Goal: Information Seeking & Learning: Learn about a topic

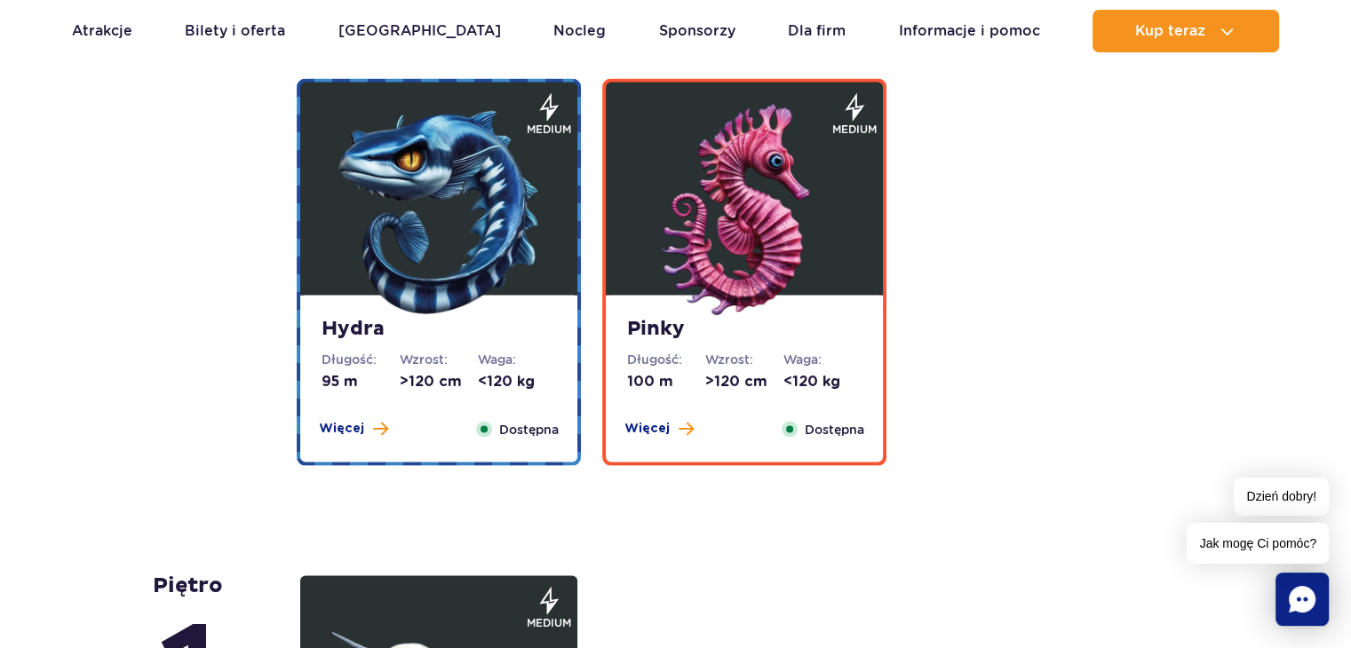
scroll to position [3553, 0]
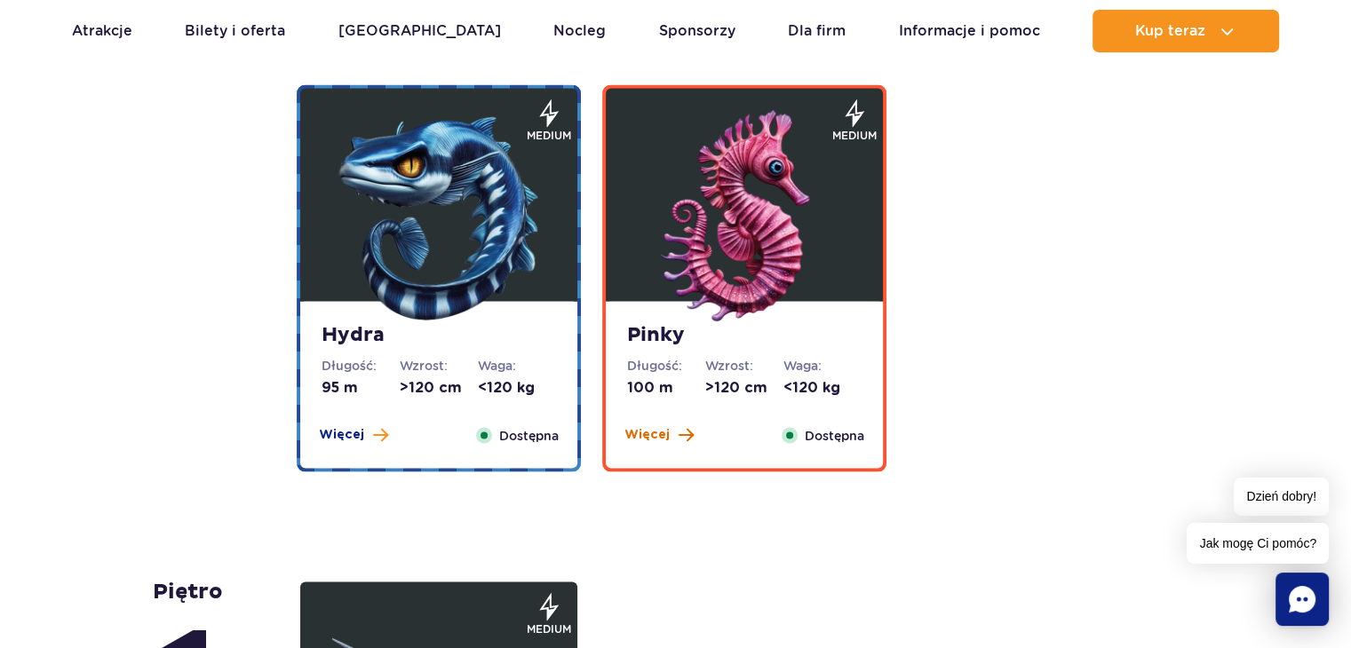
click at [668, 438] on button "Więcej" at bounding box center [658, 435] width 69 height 18
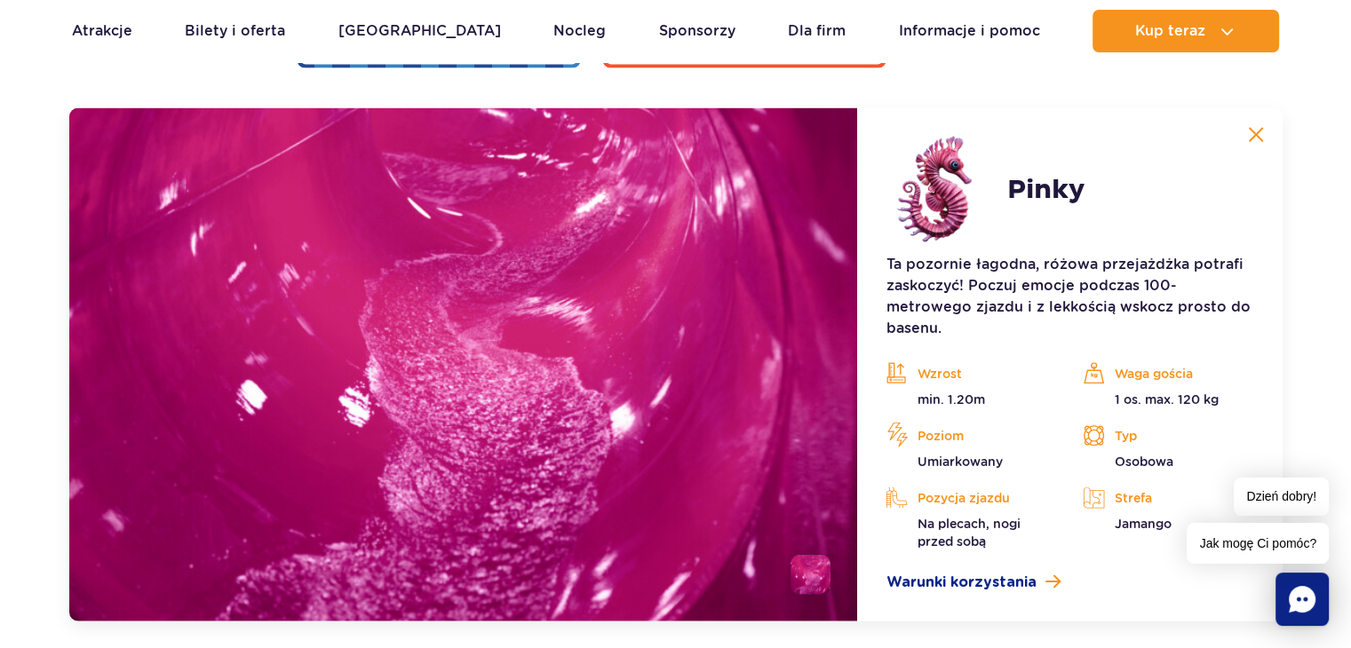
scroll to position [3958, 0]
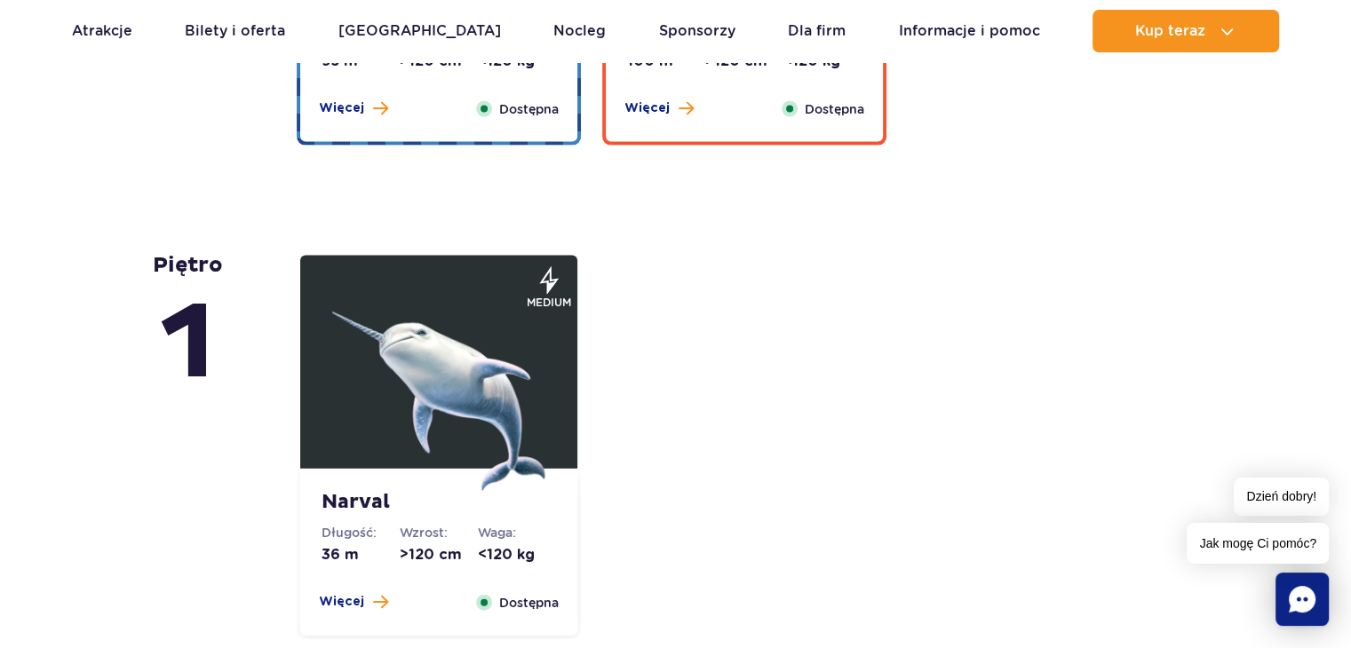
scroll to position [4086, 0]
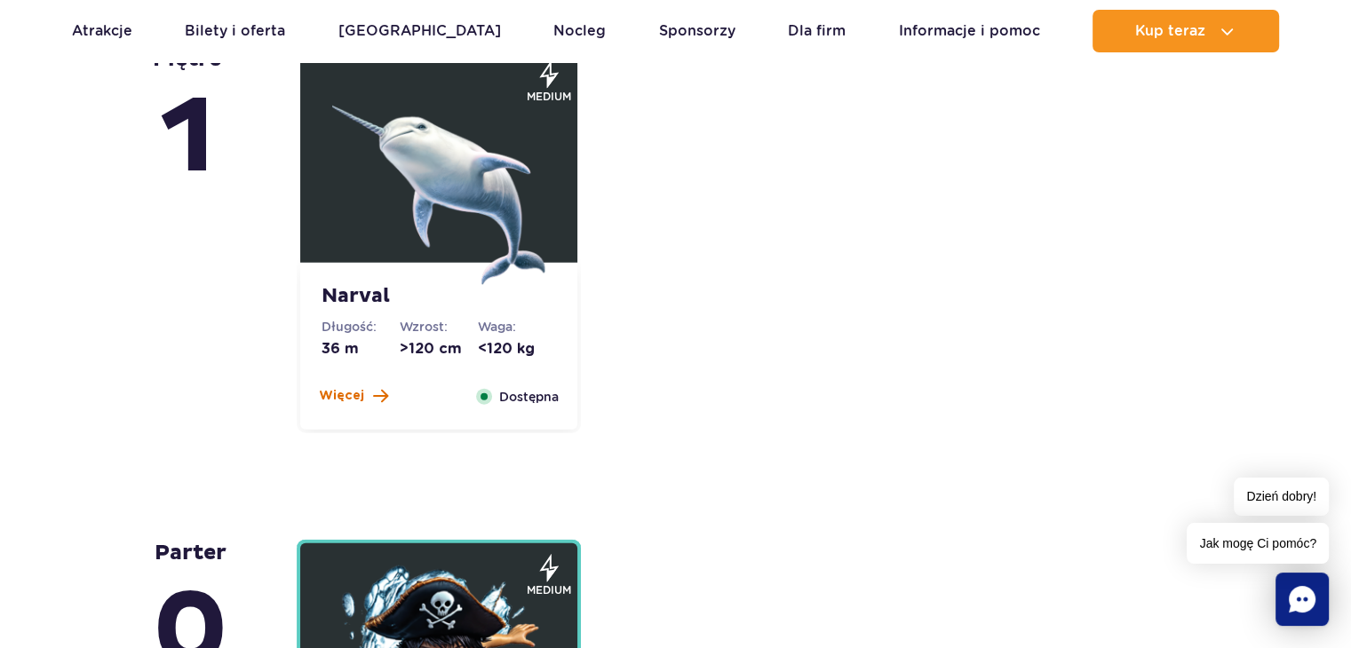
click at [333, 398] on span "Więcej" at bounding box center [341, 396] width 45 height 18
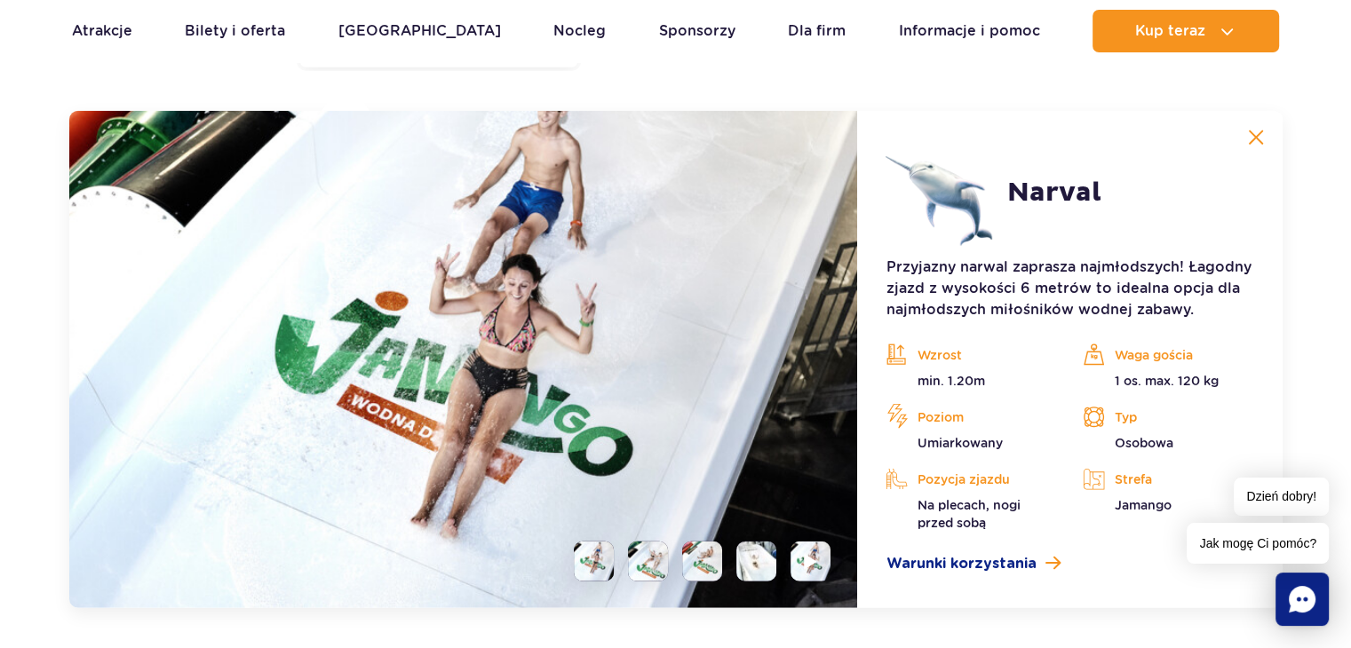
scroll to position [4452, 0]
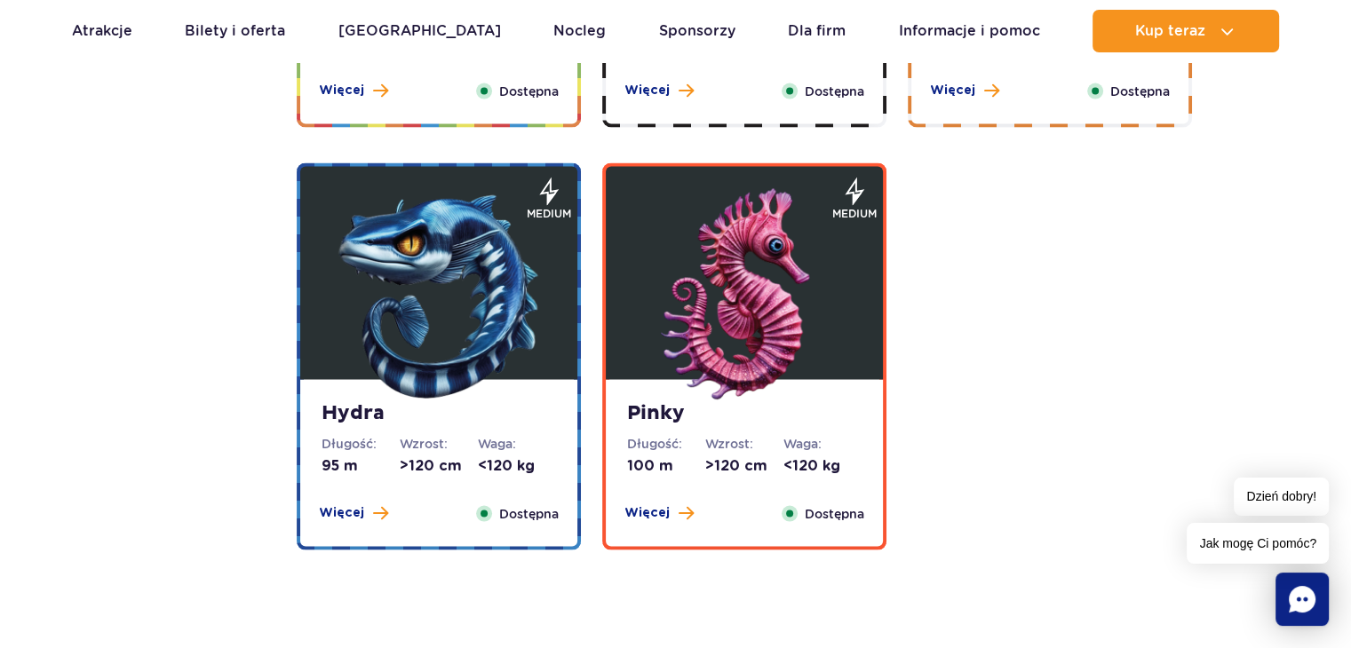
click at [418, 335] on img at bounding box center [438, 295] width 213 height 213
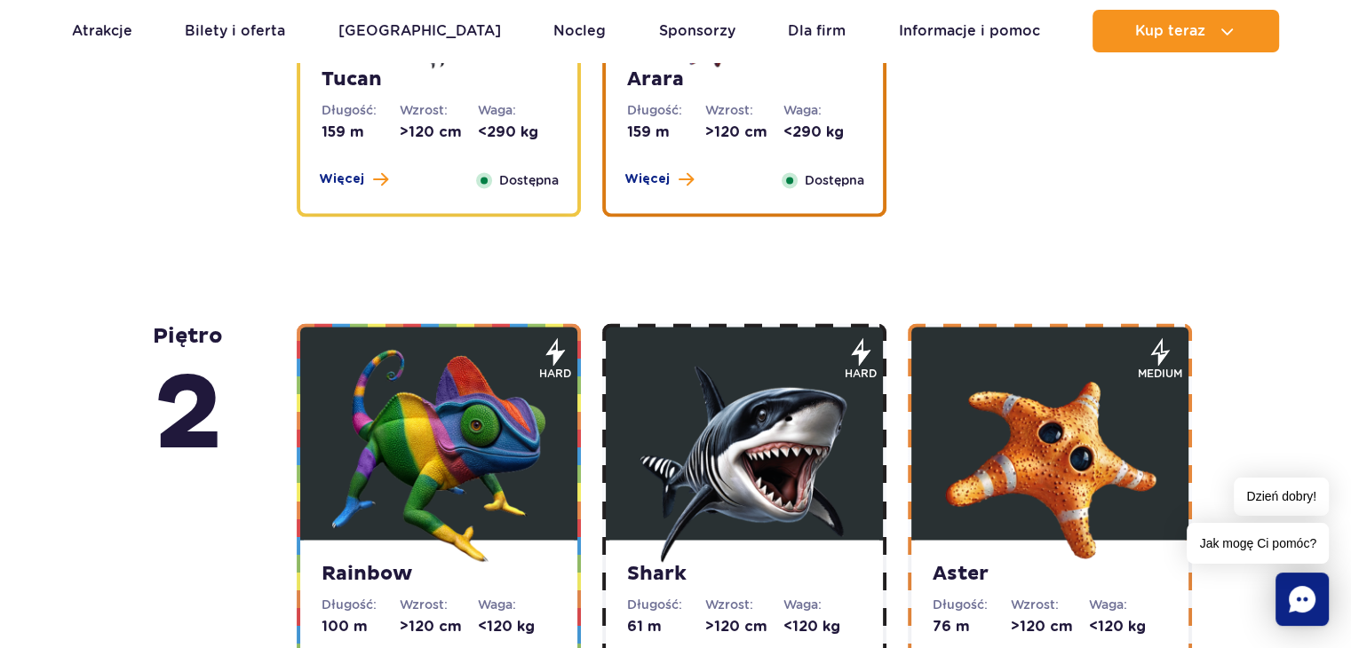
click at [712, 434] on img at bounding box center [744, 455] width 213 height 213
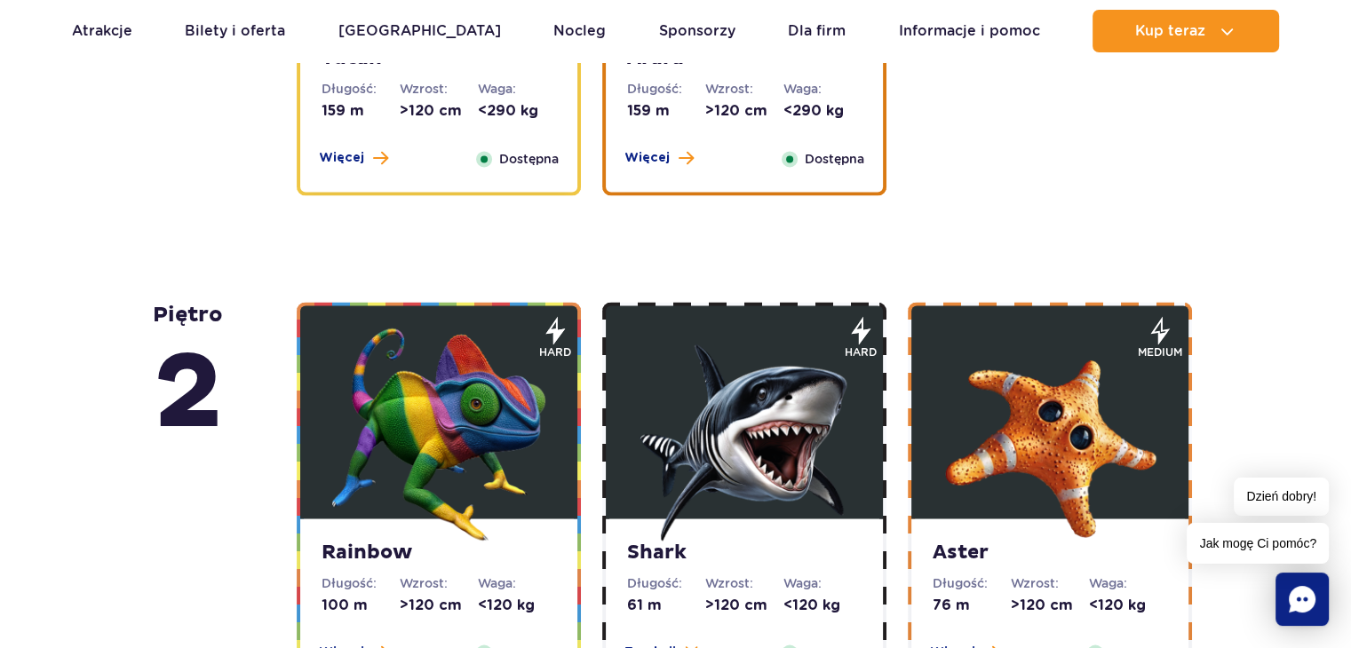
click at [459, 381] on img at bounding box center [438, 434] width 213 height 213
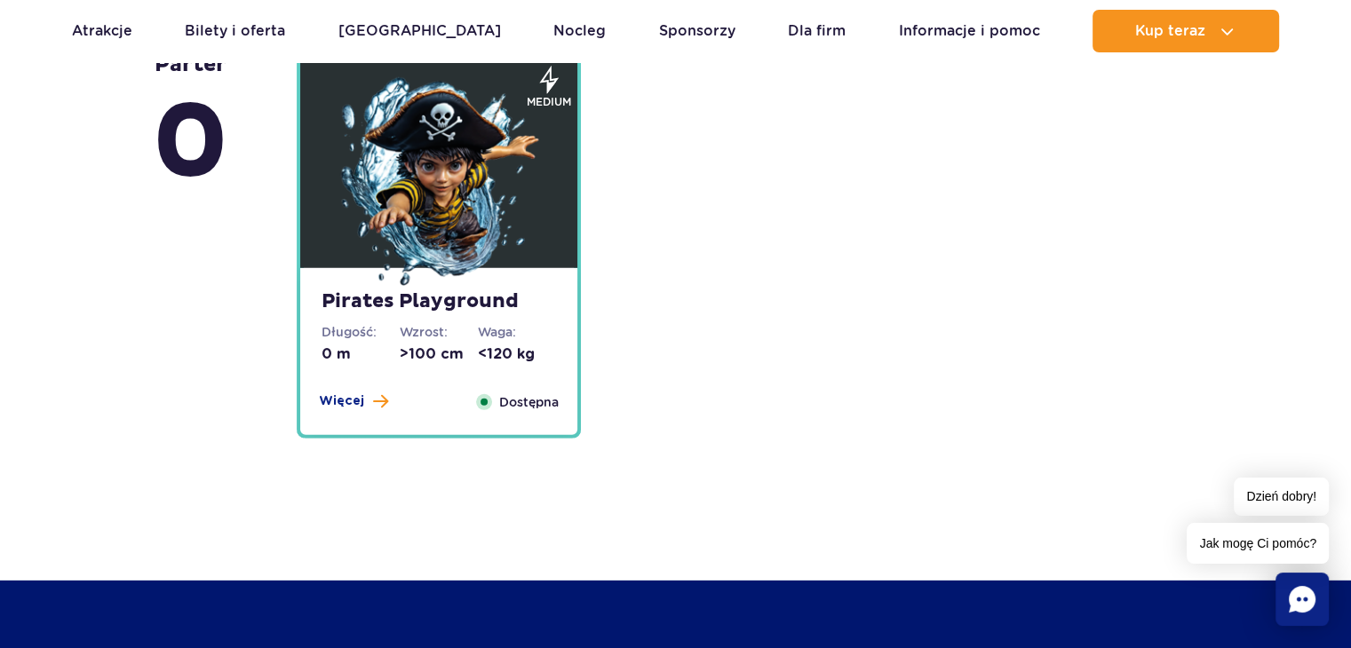
scroll to position [5134, 0]
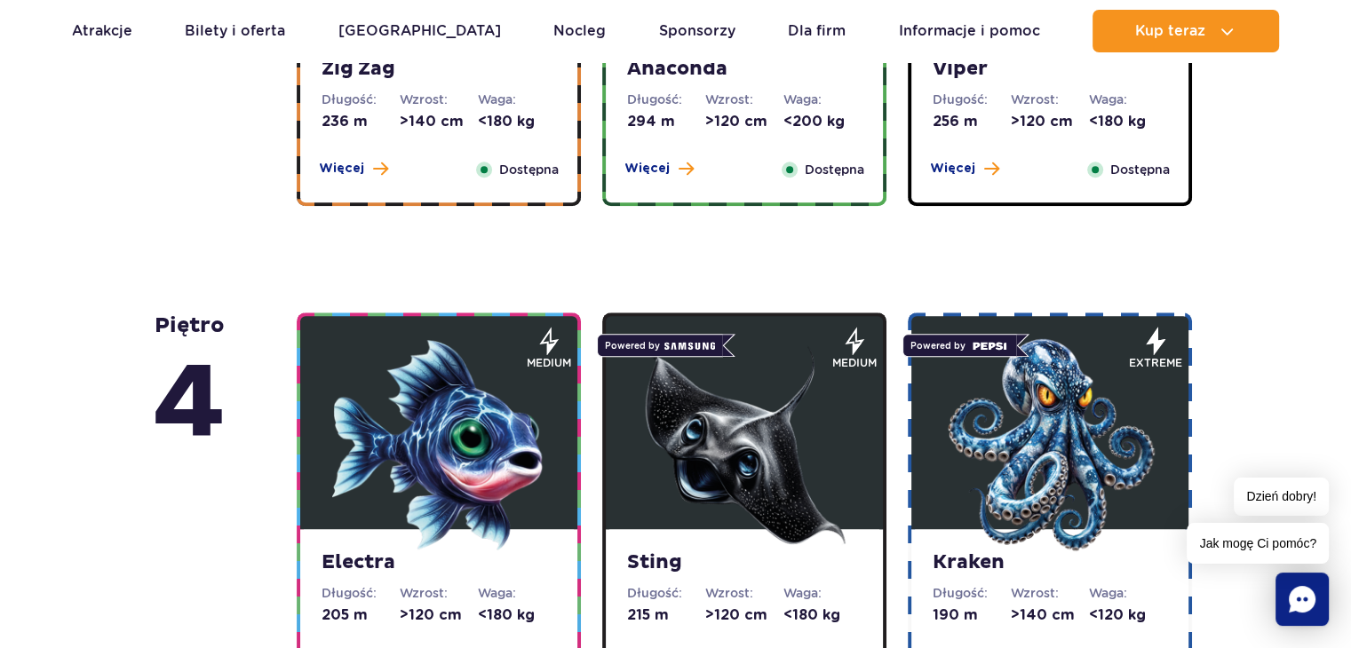
click at [1062, 420] on img at bounding box center [1049, 444] width 213 height 213
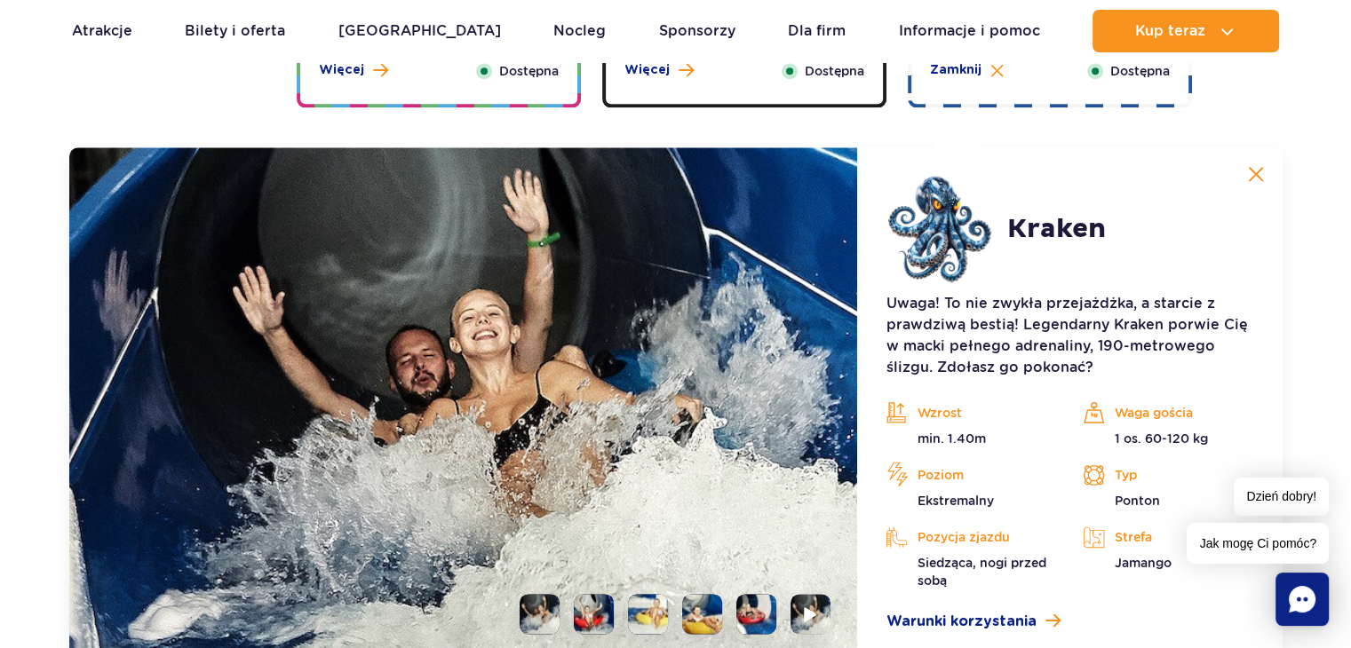
scroll to position [2125, 0]
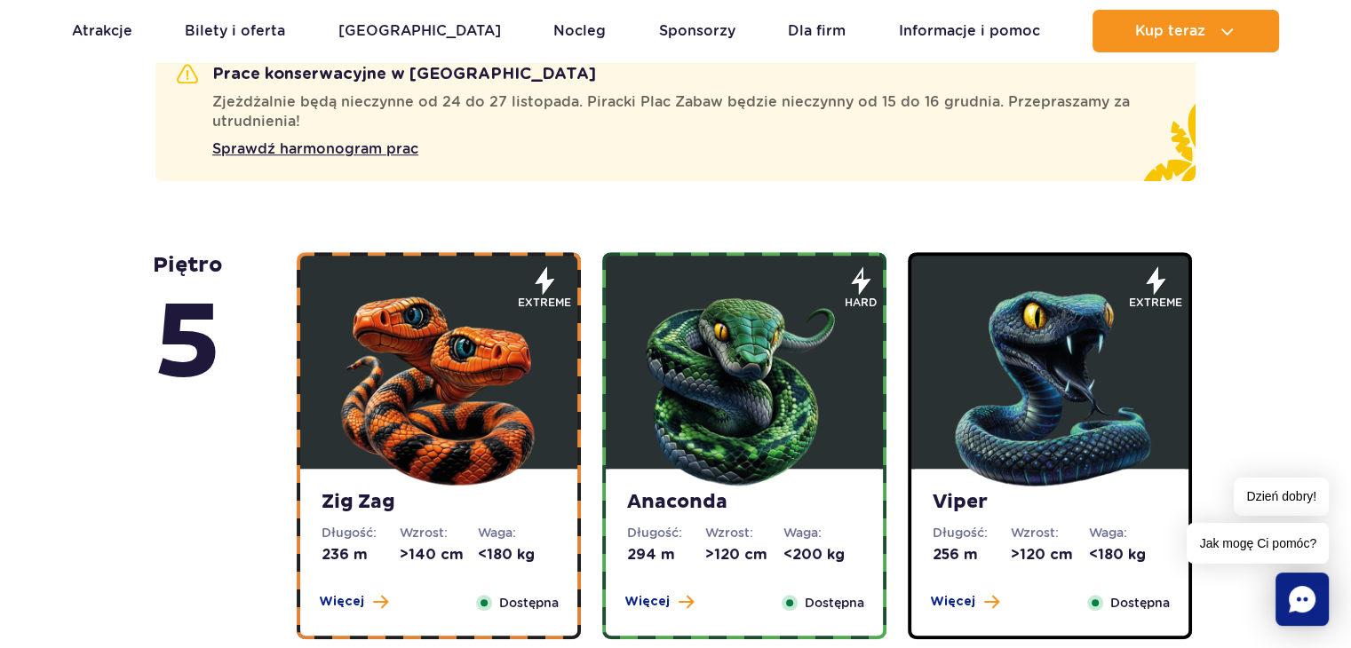
click at [1006, 347] on img at bounding box center [1049, 384] width 213 height 213
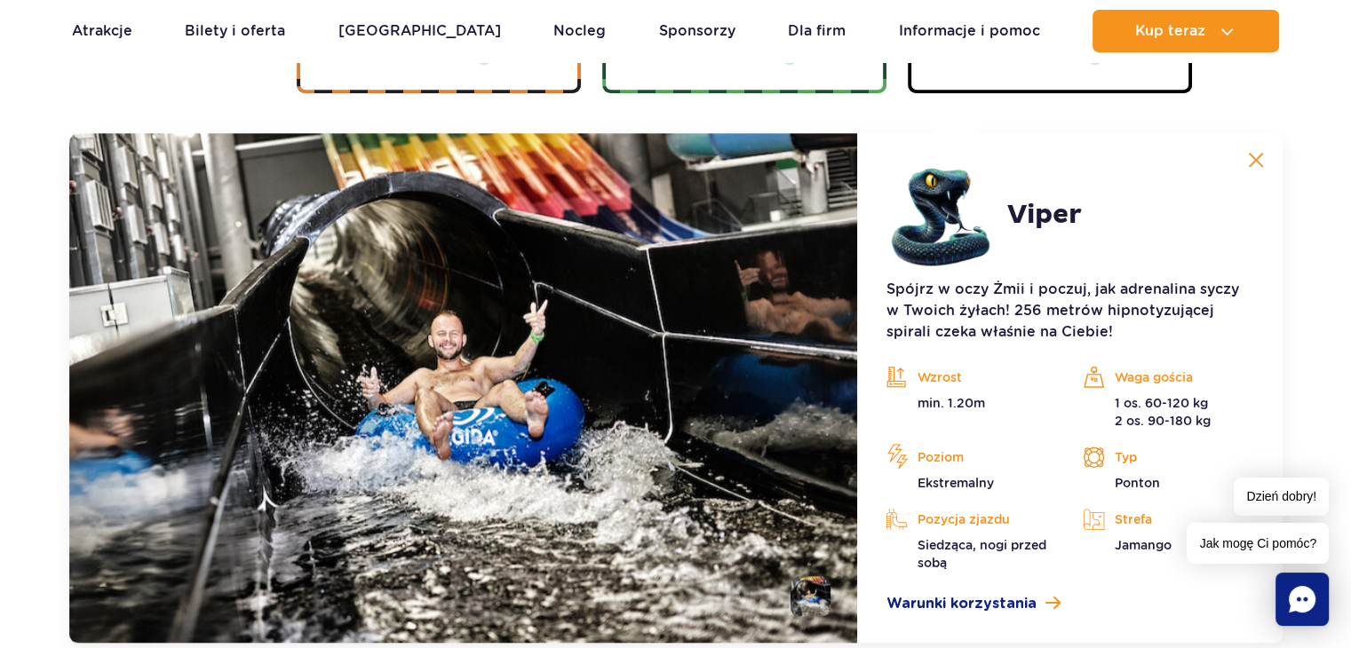
scroll to position [1631, 0]
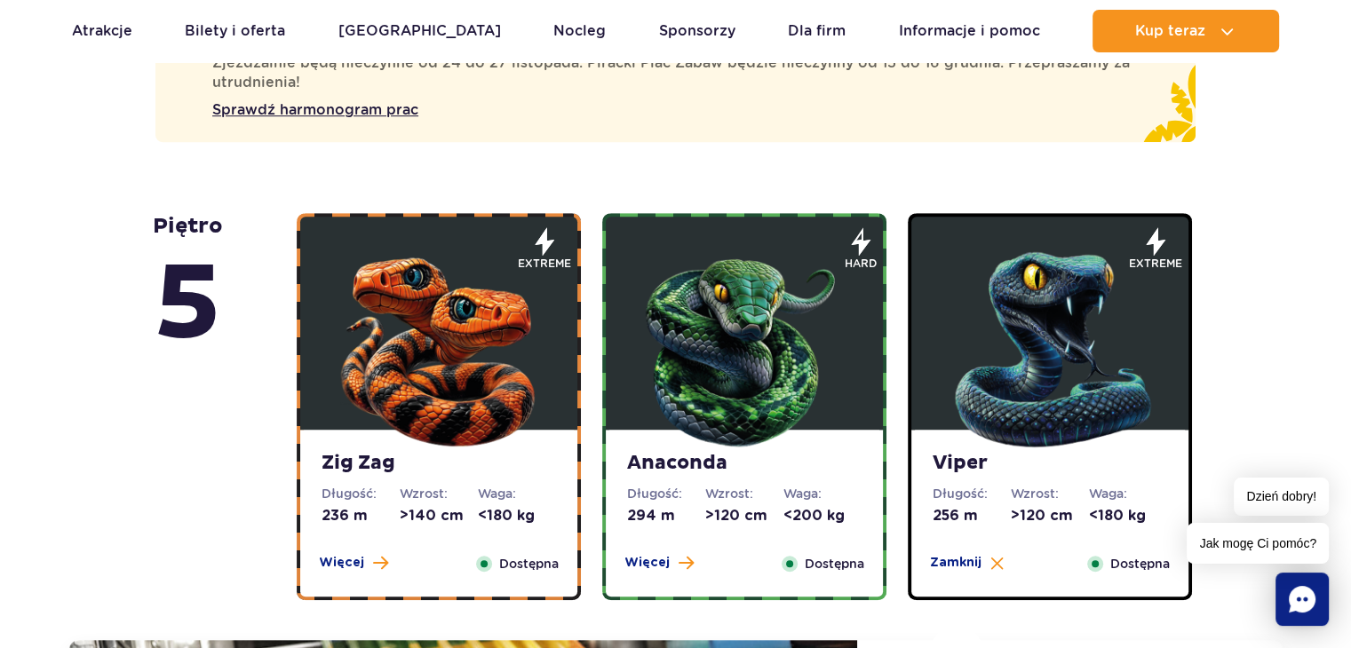
click at [527, 388] on img at bounding box center [438, 345] width 213 height 213
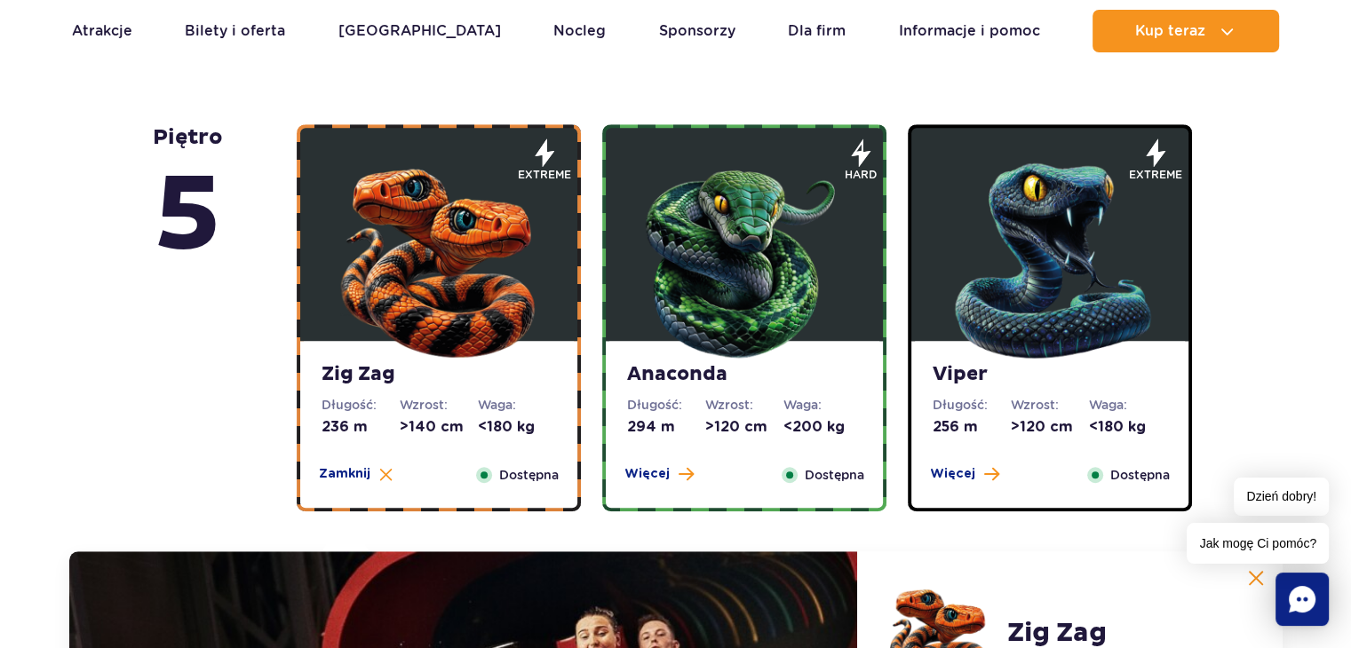
click at [786, 310] on img at bounding box center [744, 256] width 213 height 213
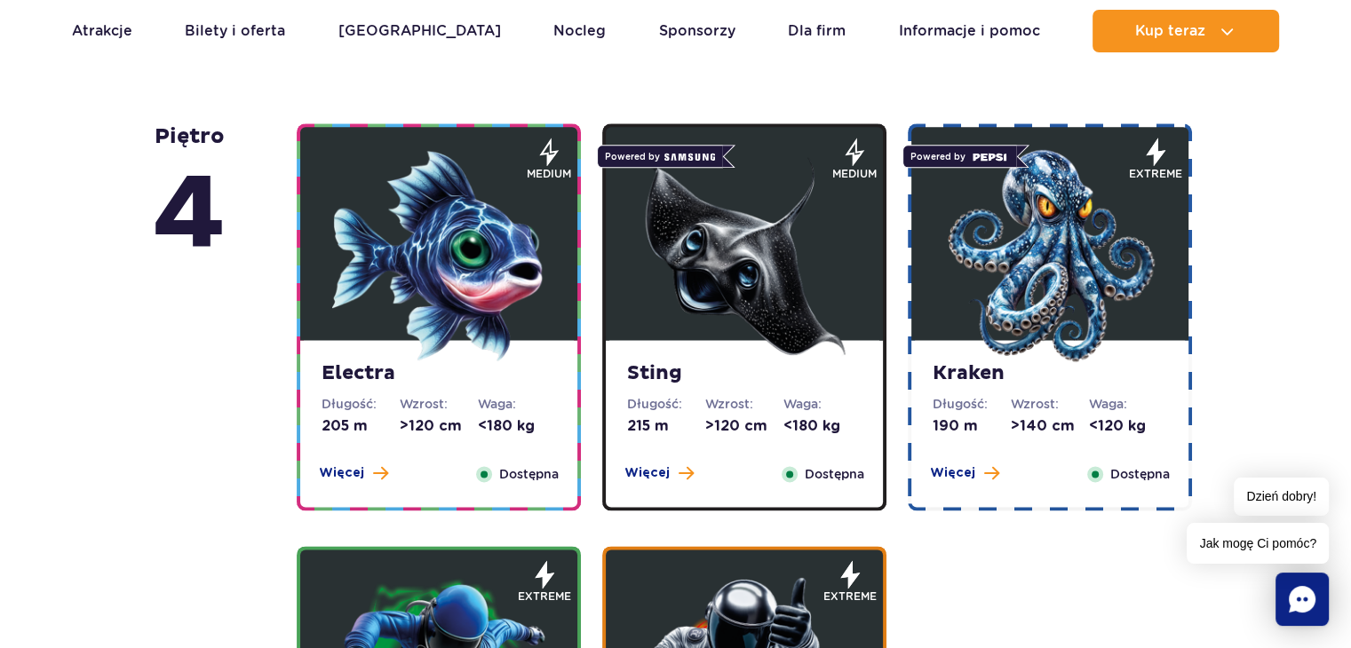
click at [781, 271] on img at bounding box center [744, 255] width 213 height 213
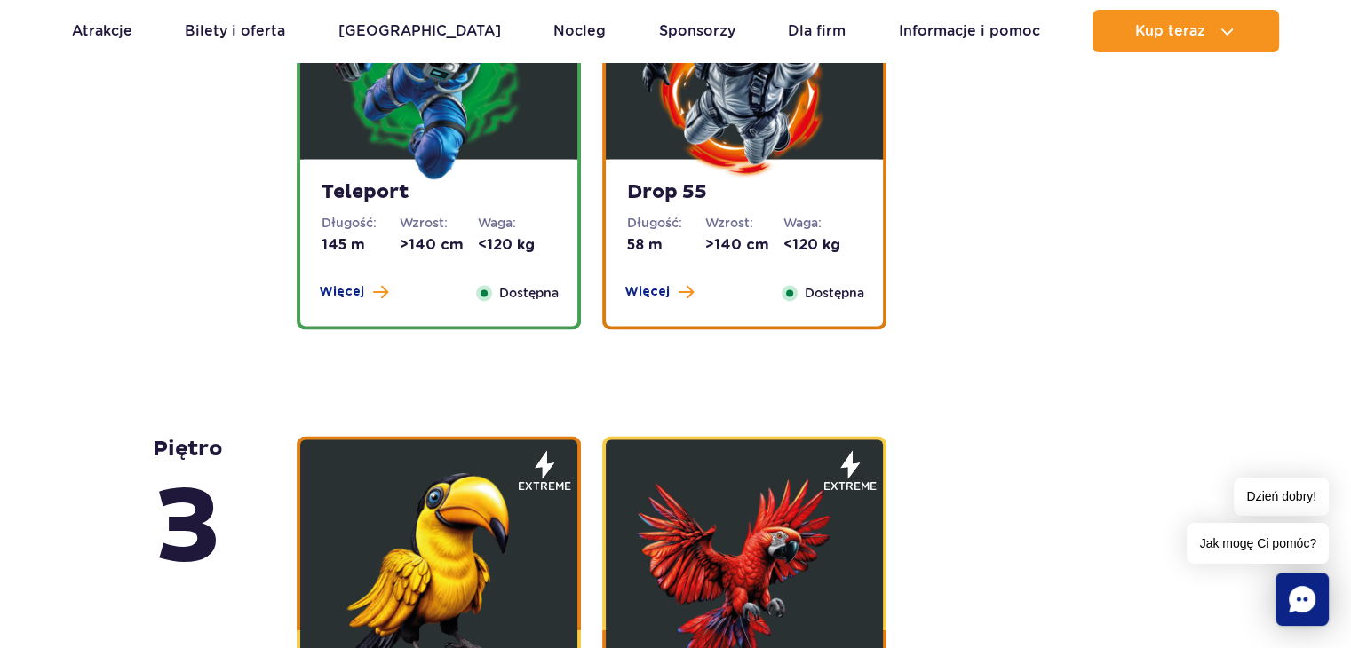
click at [433, 150] on img at bounding box center [438, 74] width 213 height 213
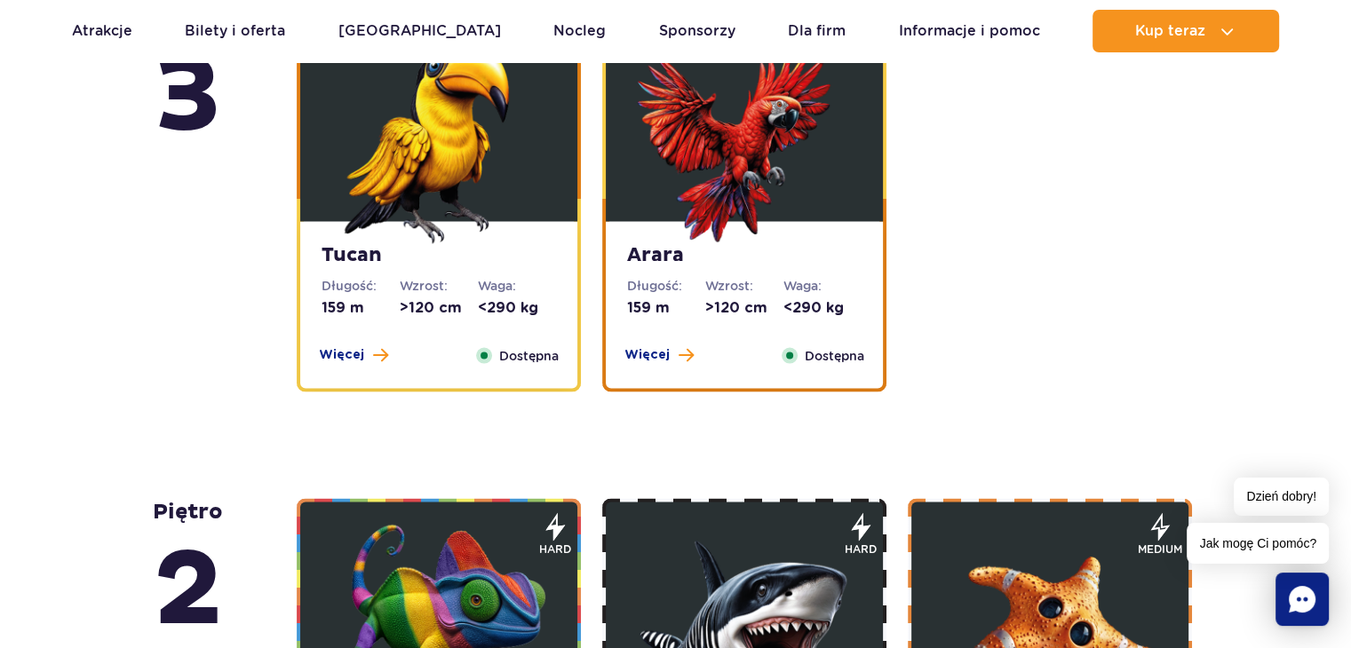
scroll to position [3258, 0]
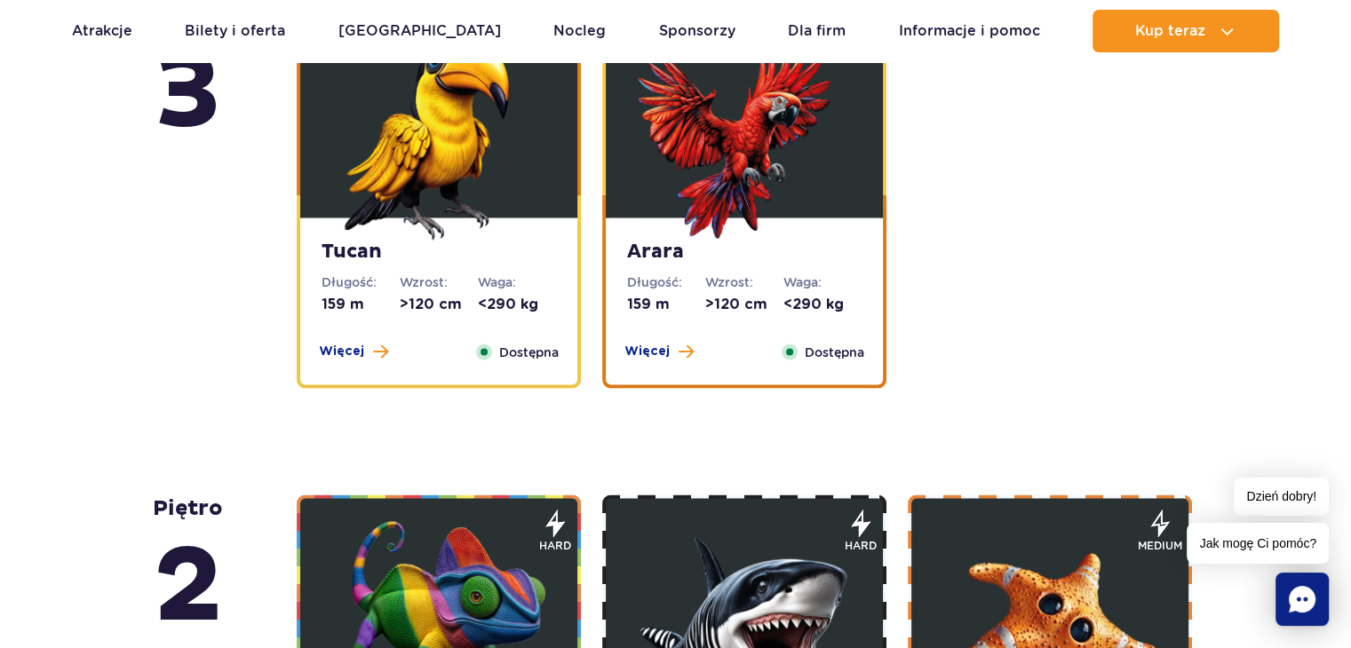
click at [429, 169] on img at bounding box center [438, 133] width 213 height 213
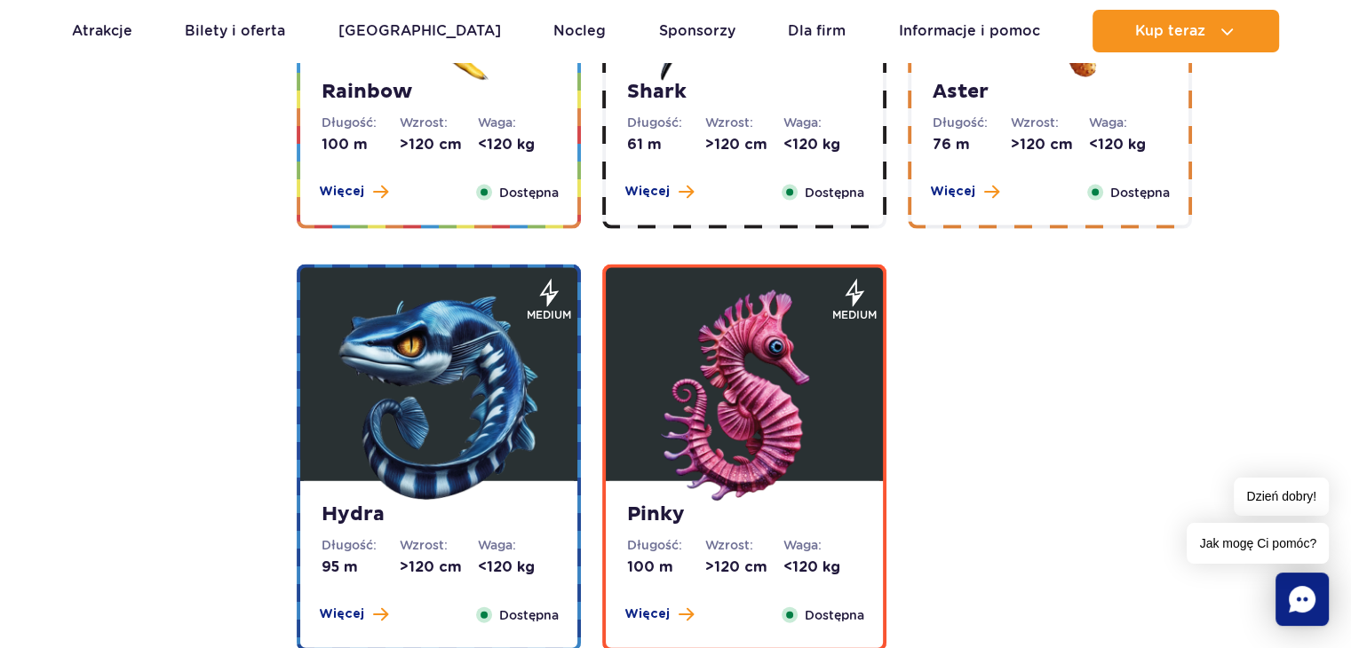
scroll to position [3929, 0]
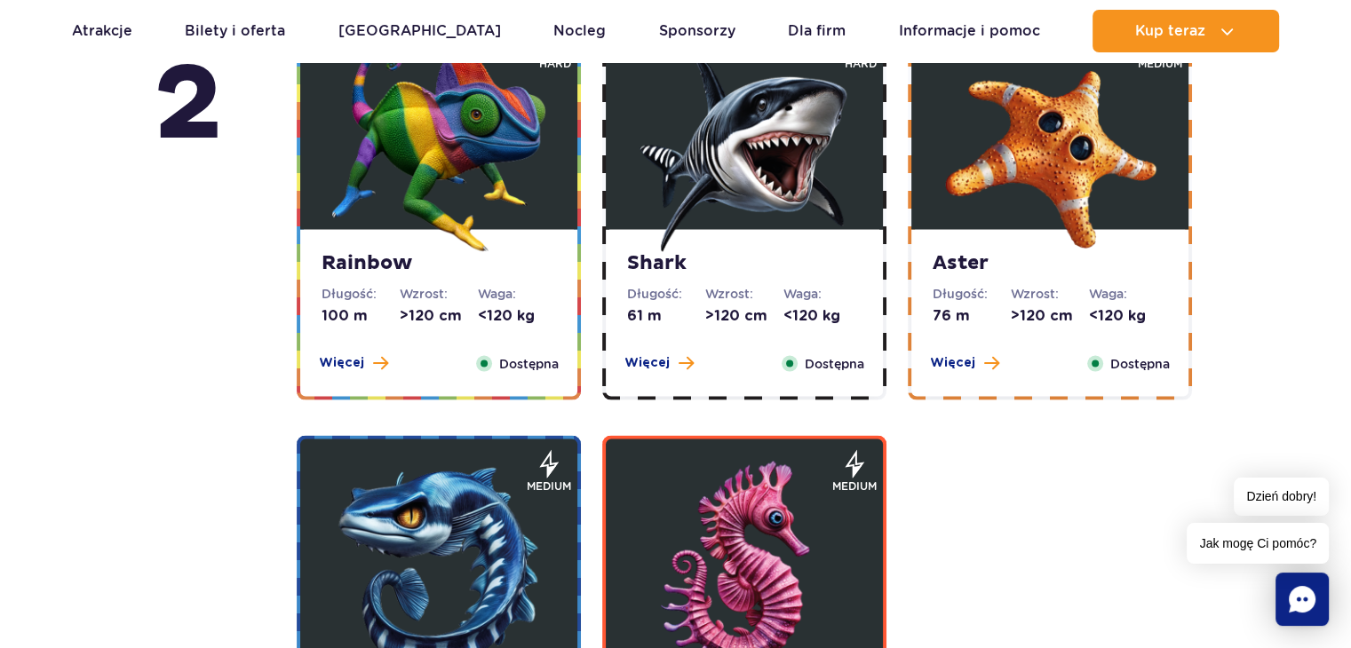
click at [1097, 136] on img at bounding box center [1049, 145] width 213 height 213
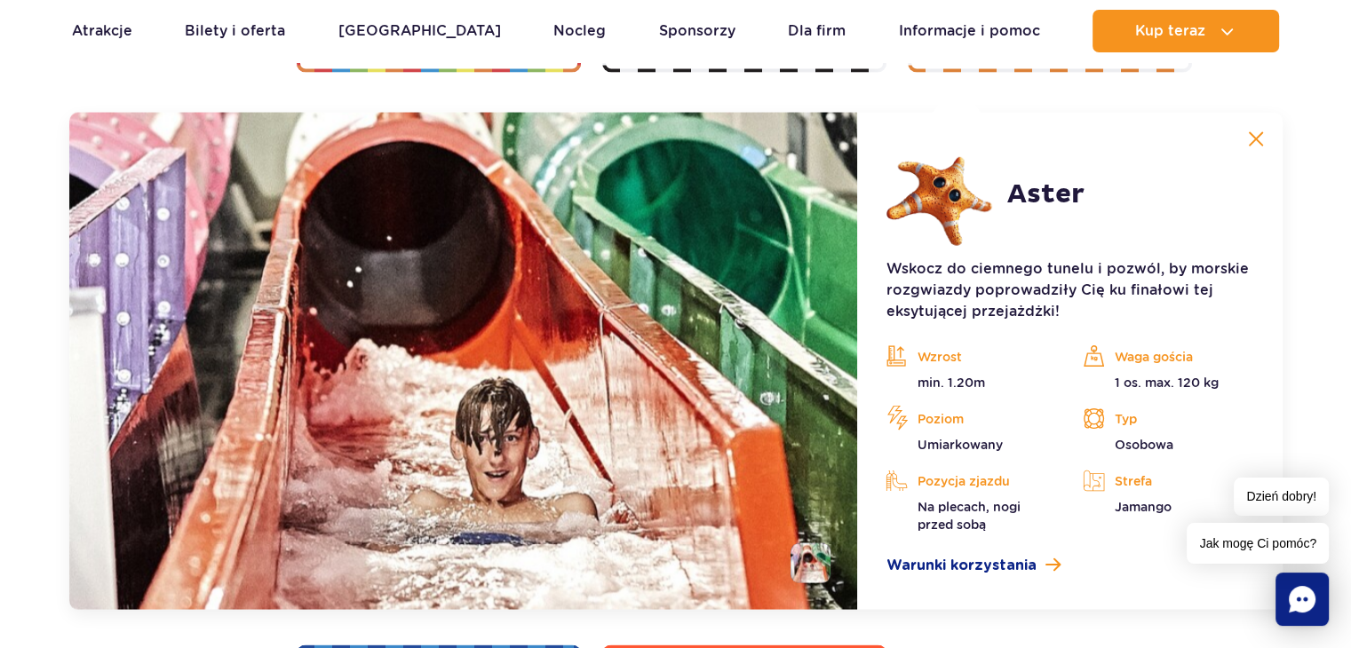
scroll to position [3535, 0]
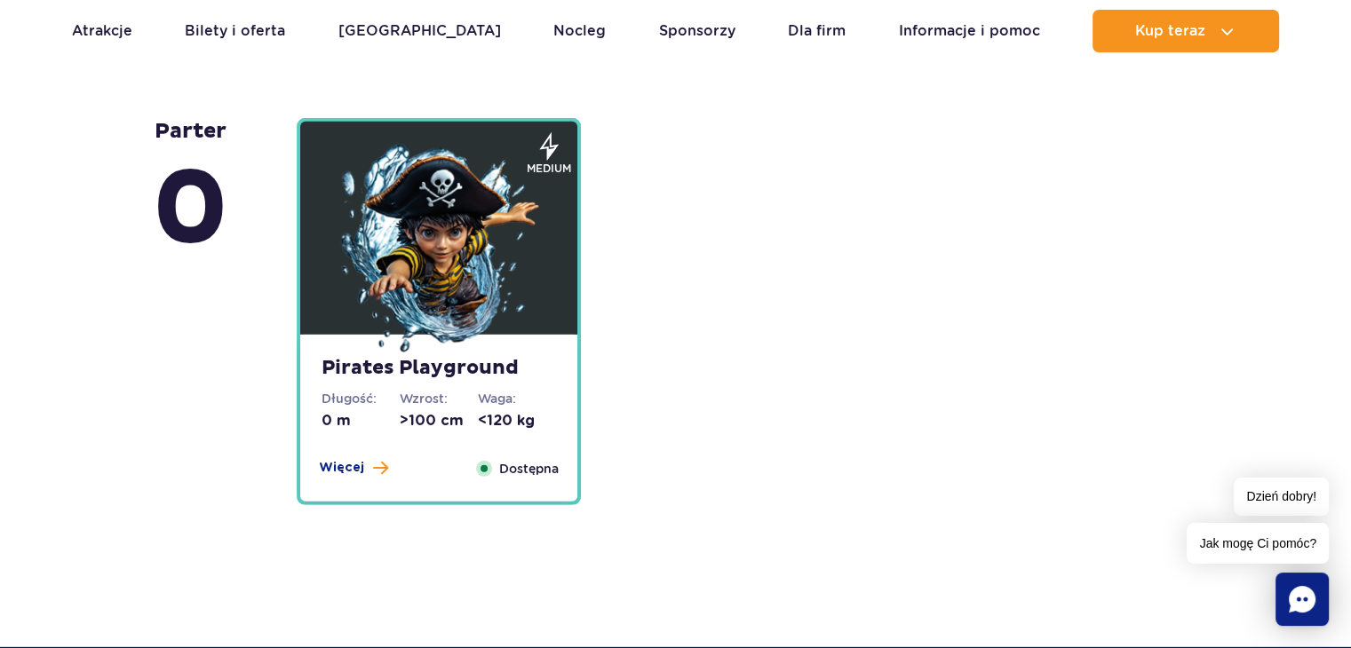
click at [461, 242] on img at bounding box center [438, 250] width 213 height 213
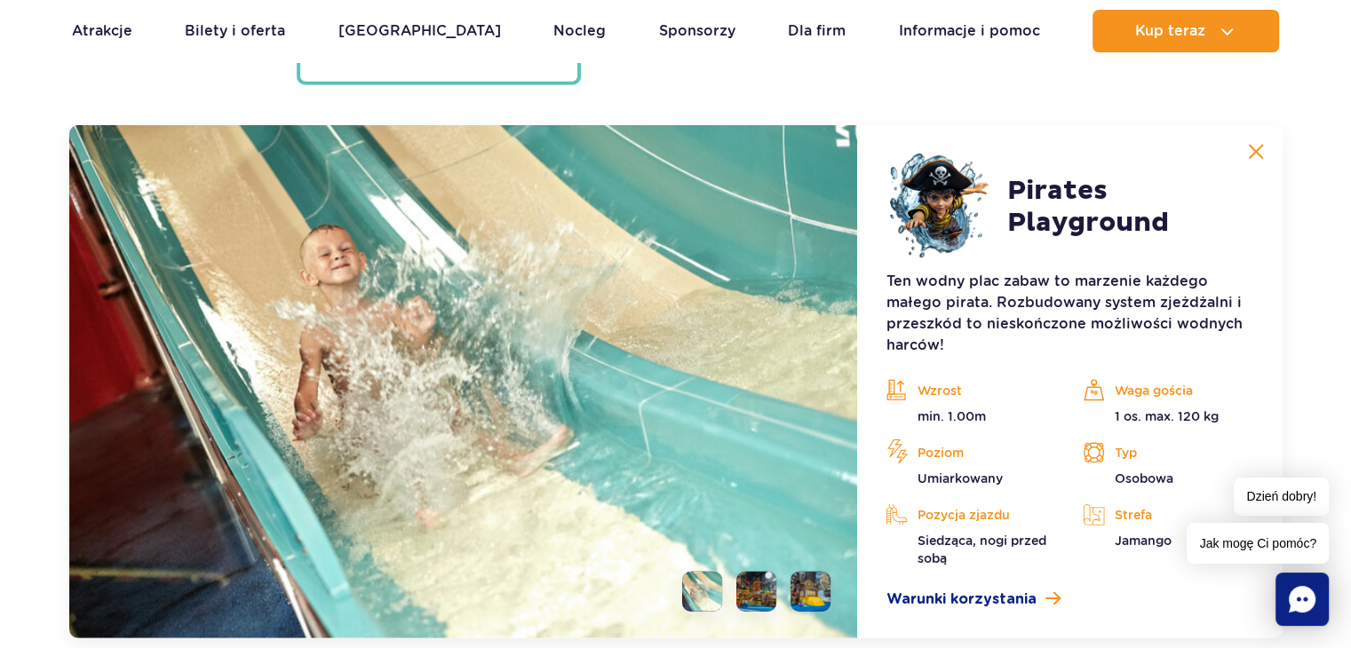
scroll to position [4945, 0]
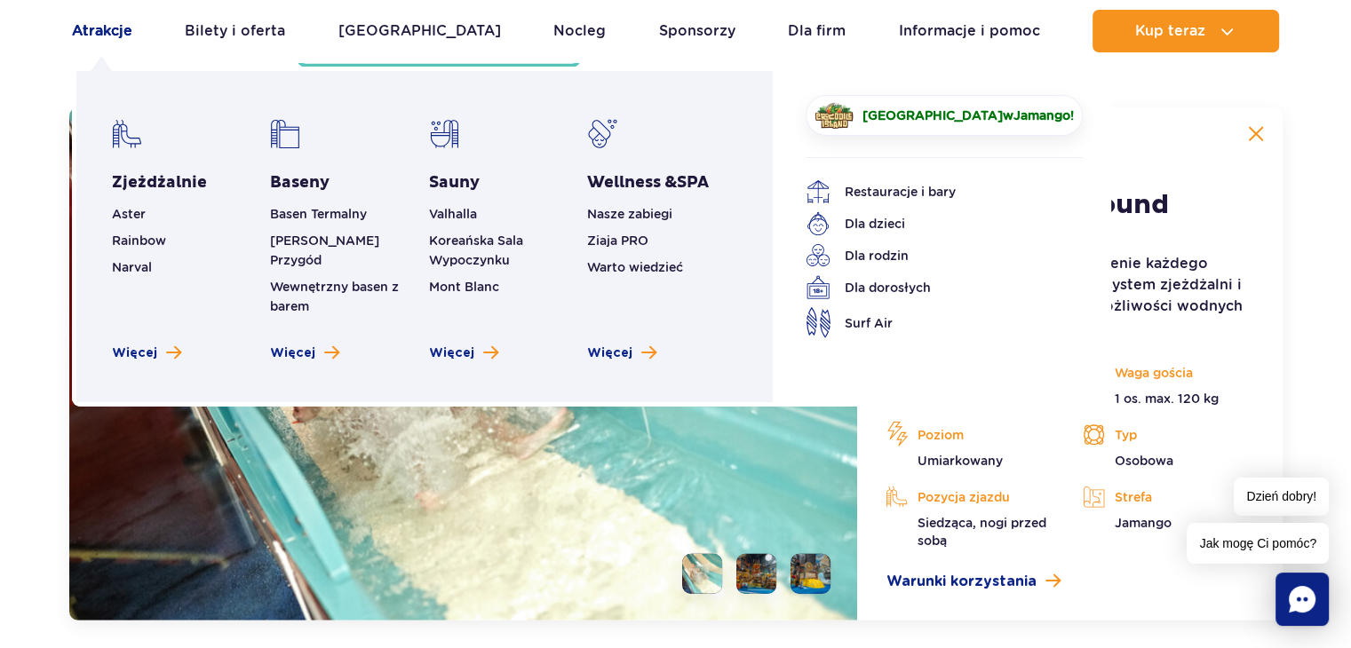
click at [99, 33] on link "Atrakcje" at bounding box center [102, 31] width 60 height 43
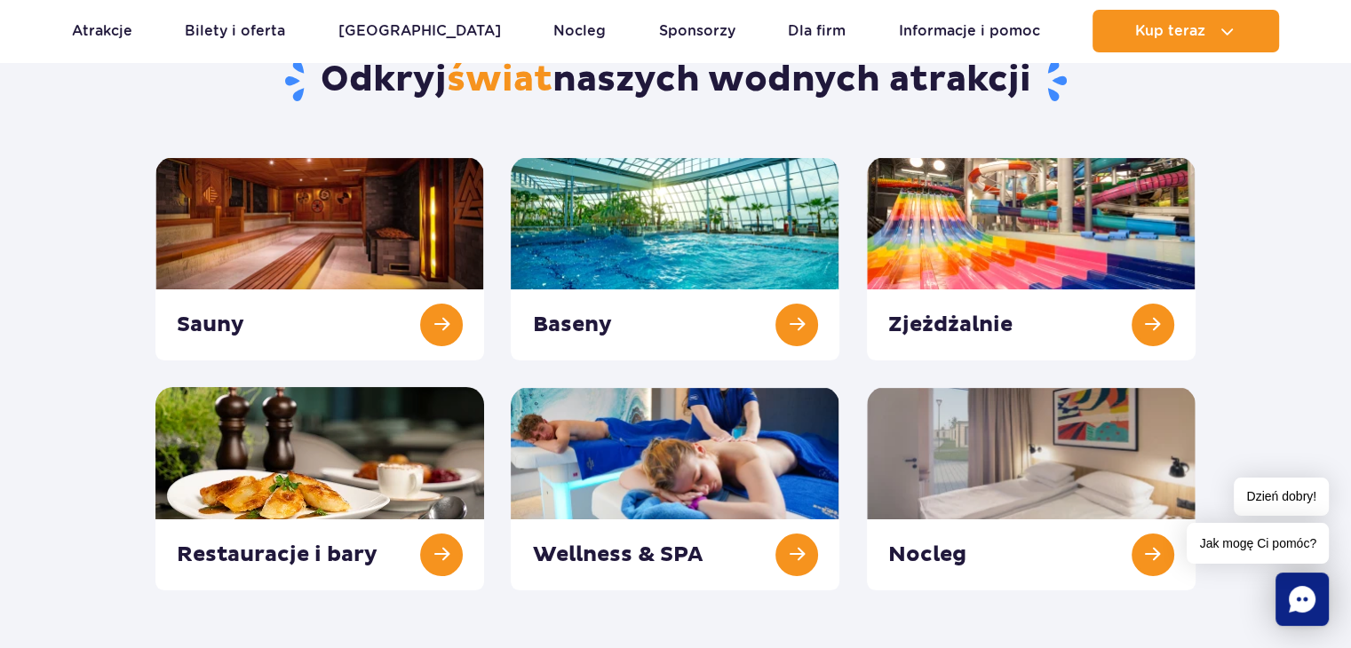
scroll to position [178, 0]
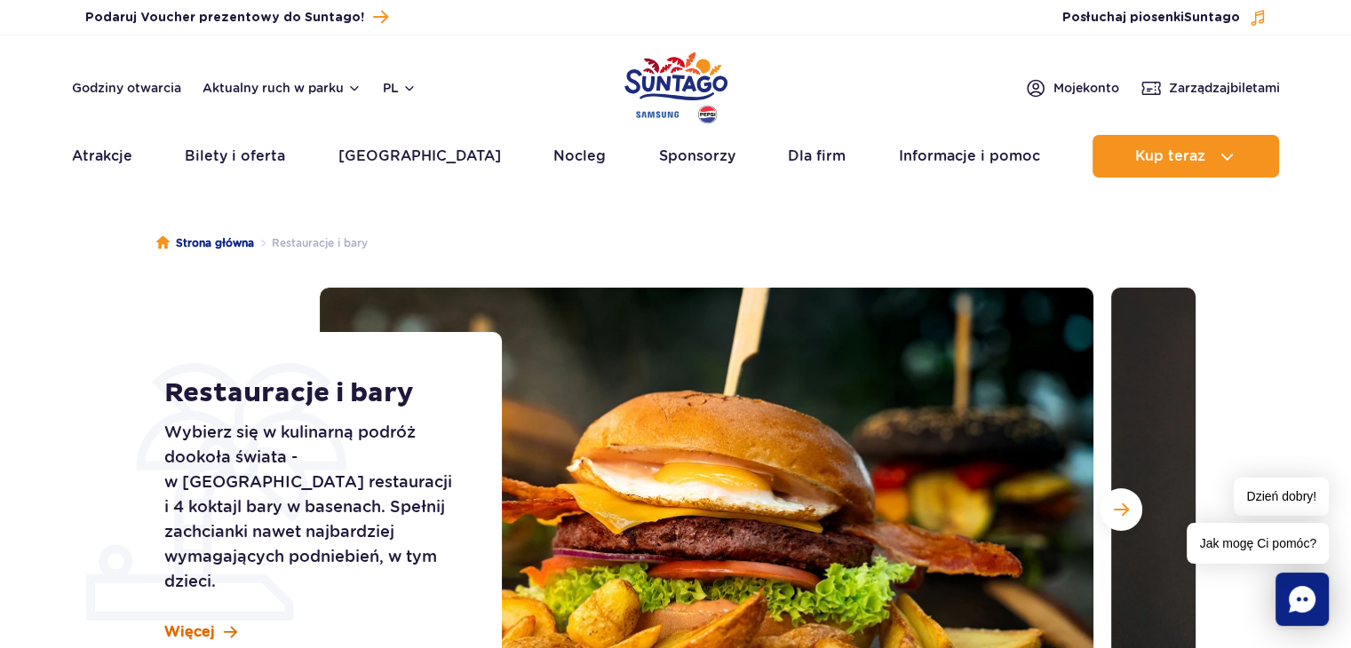
click at [195, 623] on span "Więcej" at bounding box center [189, 633] width 51 height 20
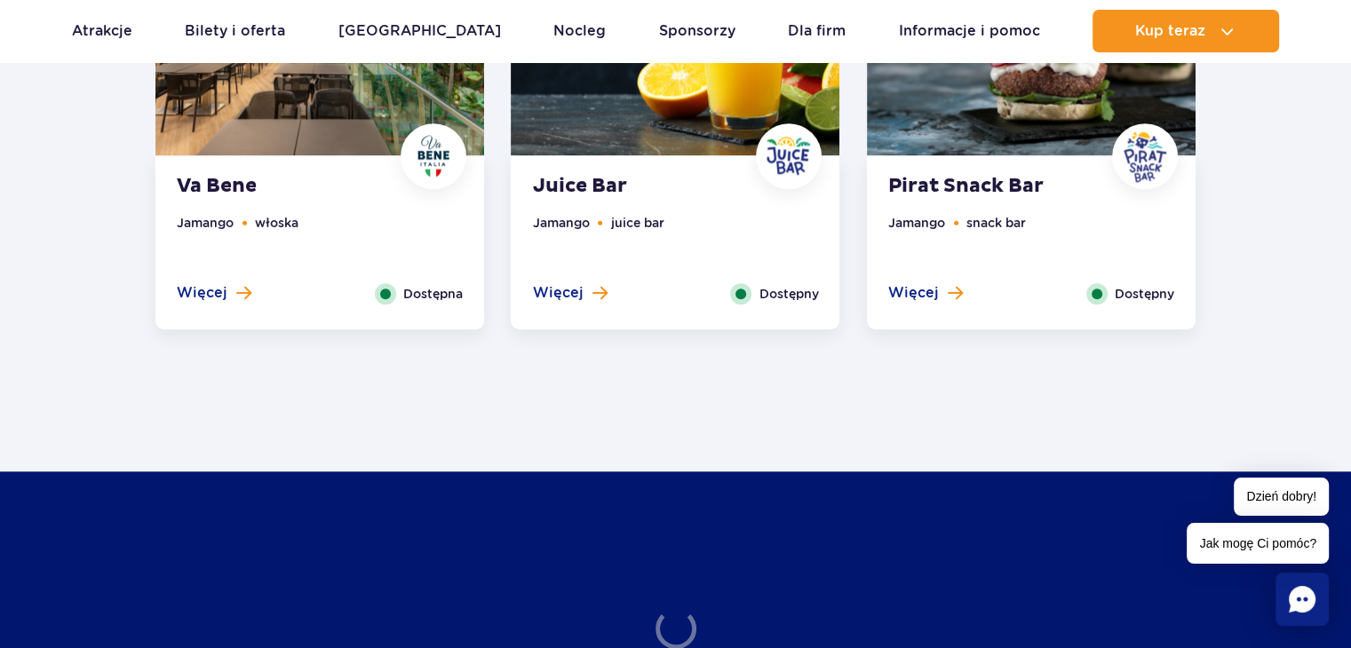
scroll to position [1677, 0]
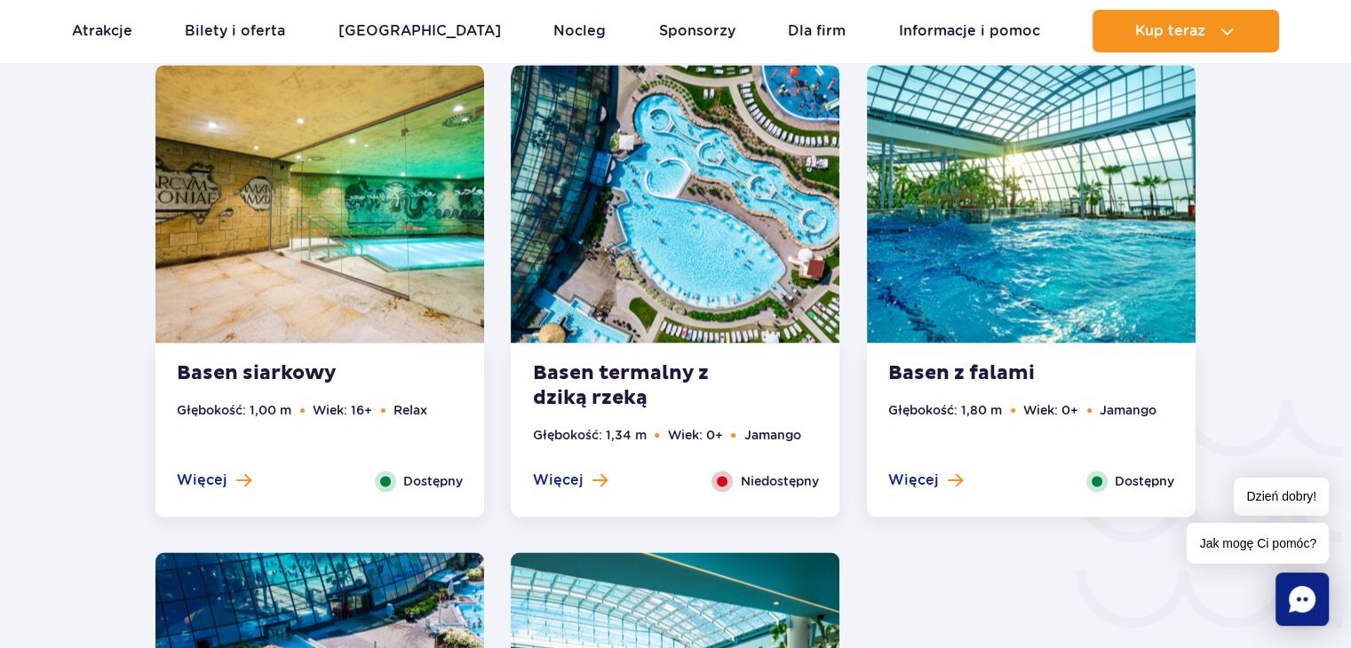
scroll to position [2665, 0]
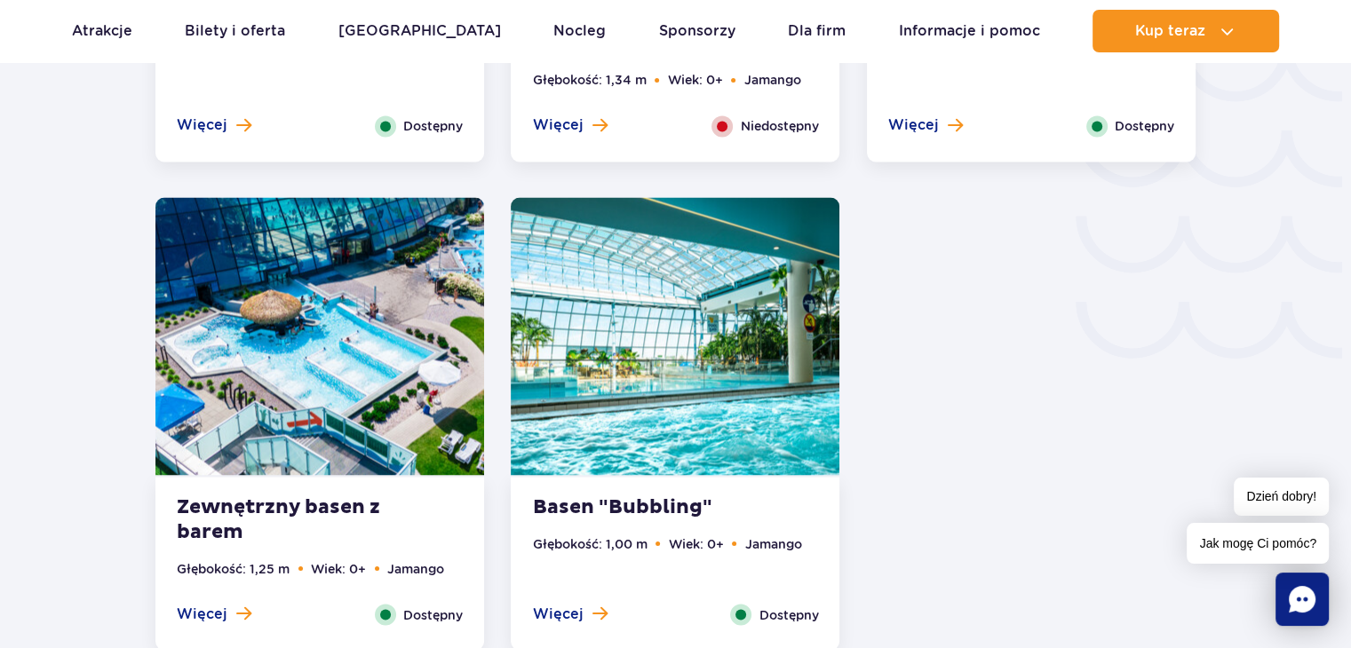
click at [783, 409] on img at bounding box center [675, 336] width 329 height 278
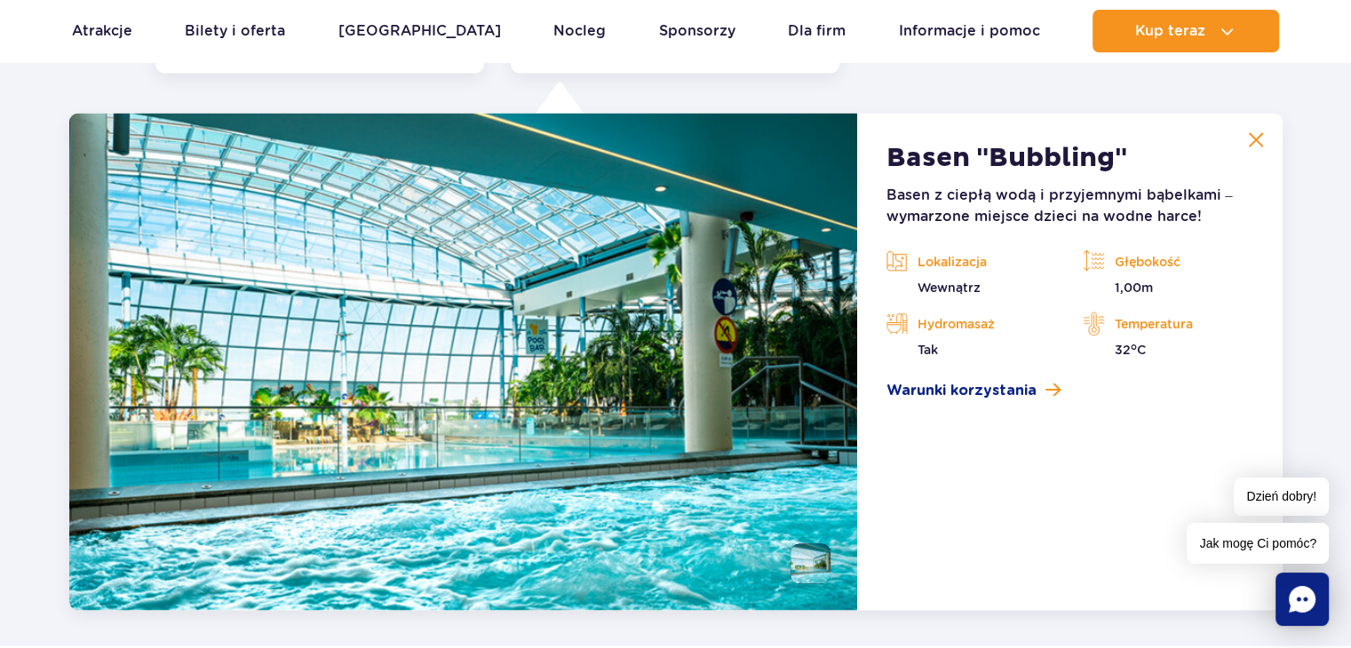
scroll to position [3602, 0]
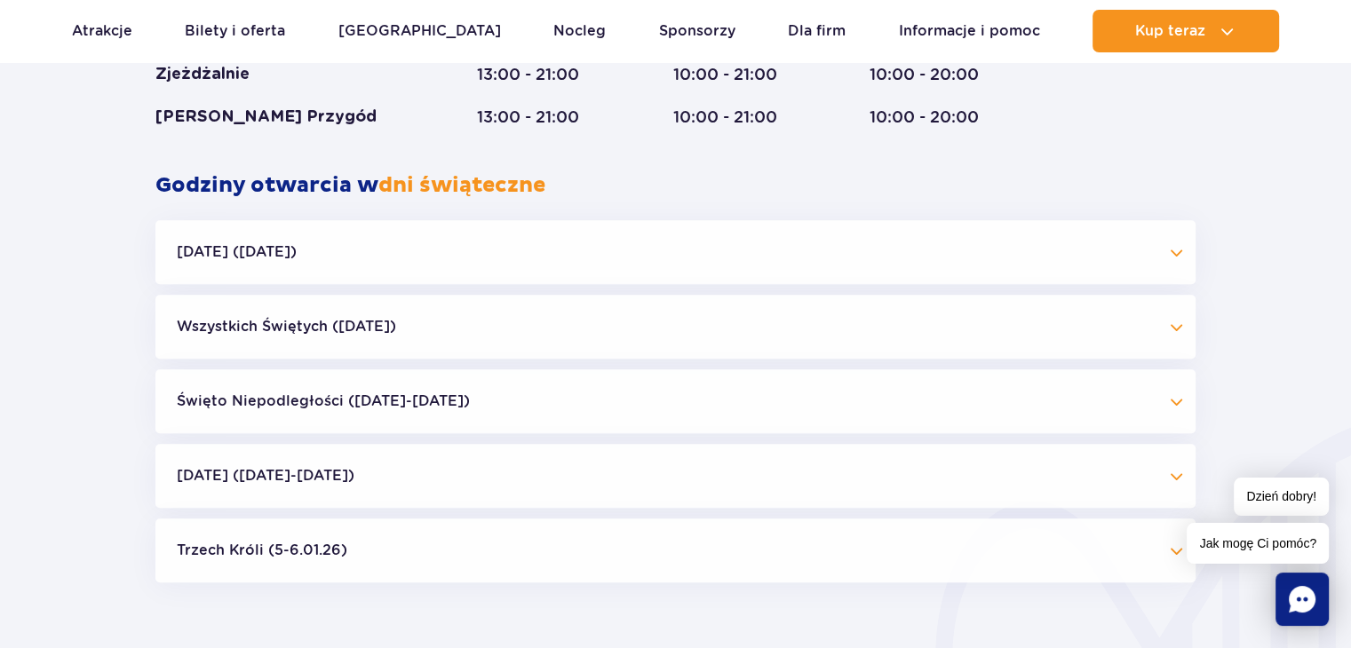
scroll to position [1652, 0]
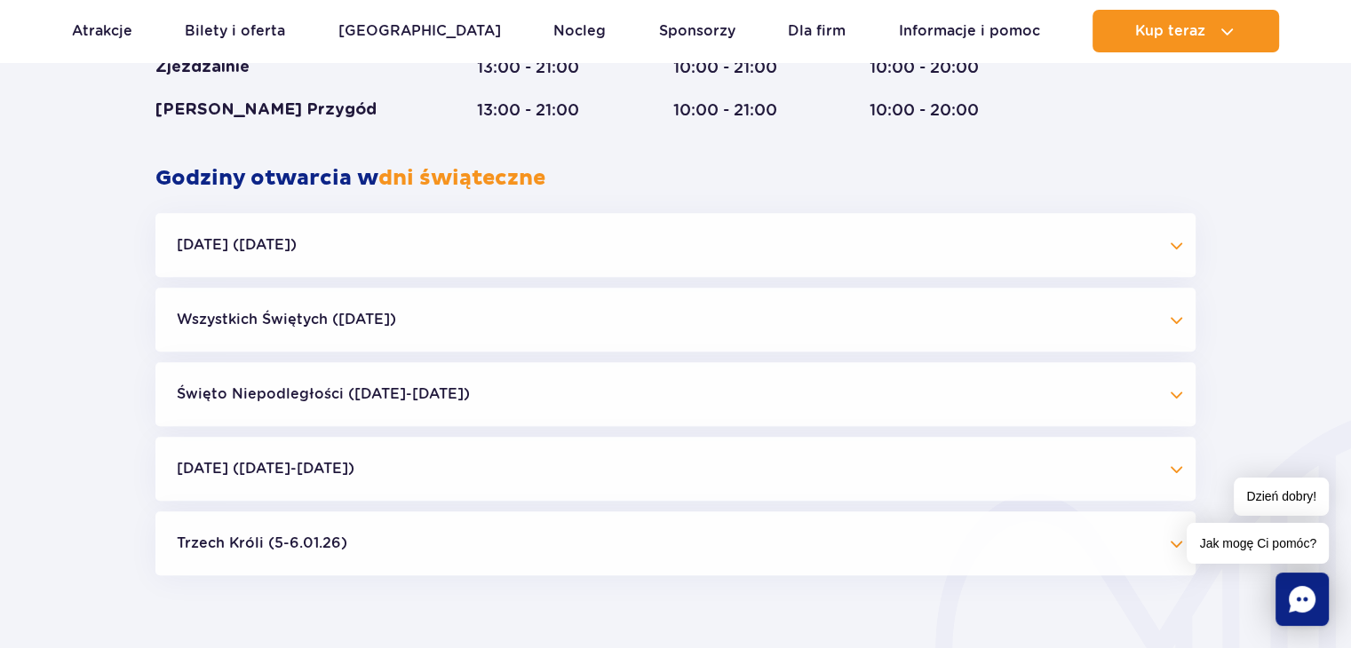
click at [1172, 472] on button "Boże Narodzenie (23.12-01.01.26)" at bounding box center [675, 469] width 1040 height 64
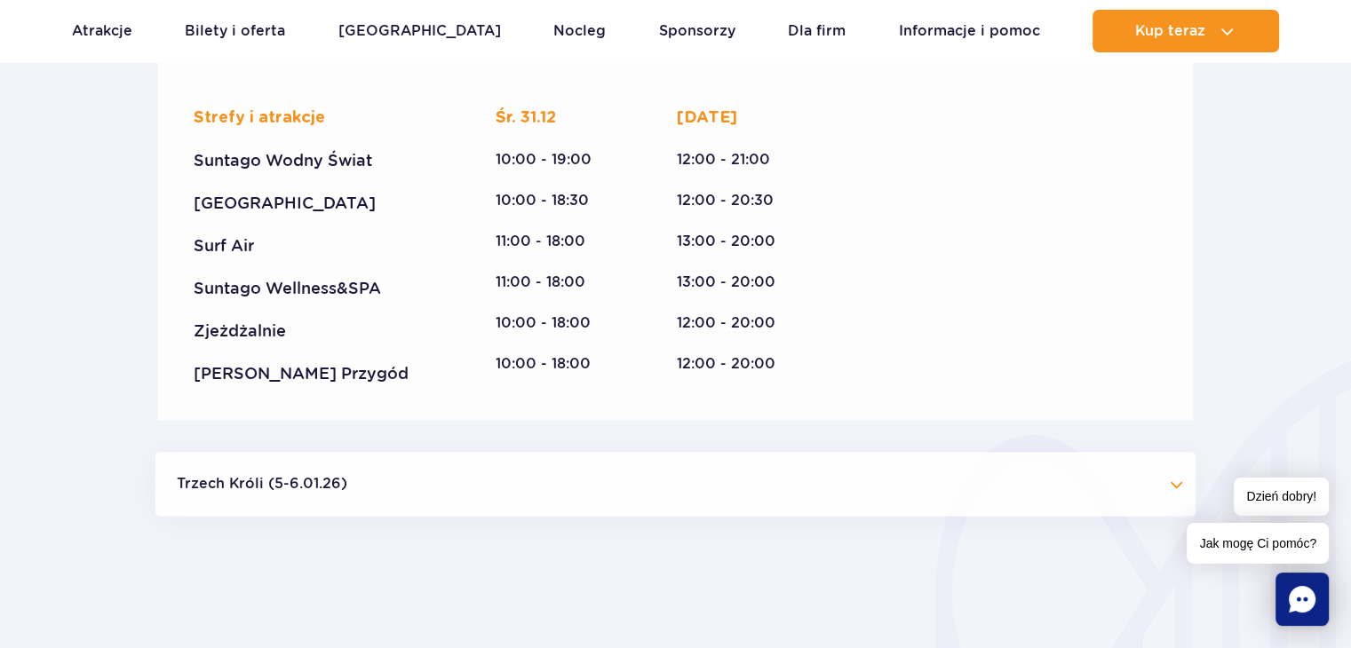
scroll to position [2718, 0]
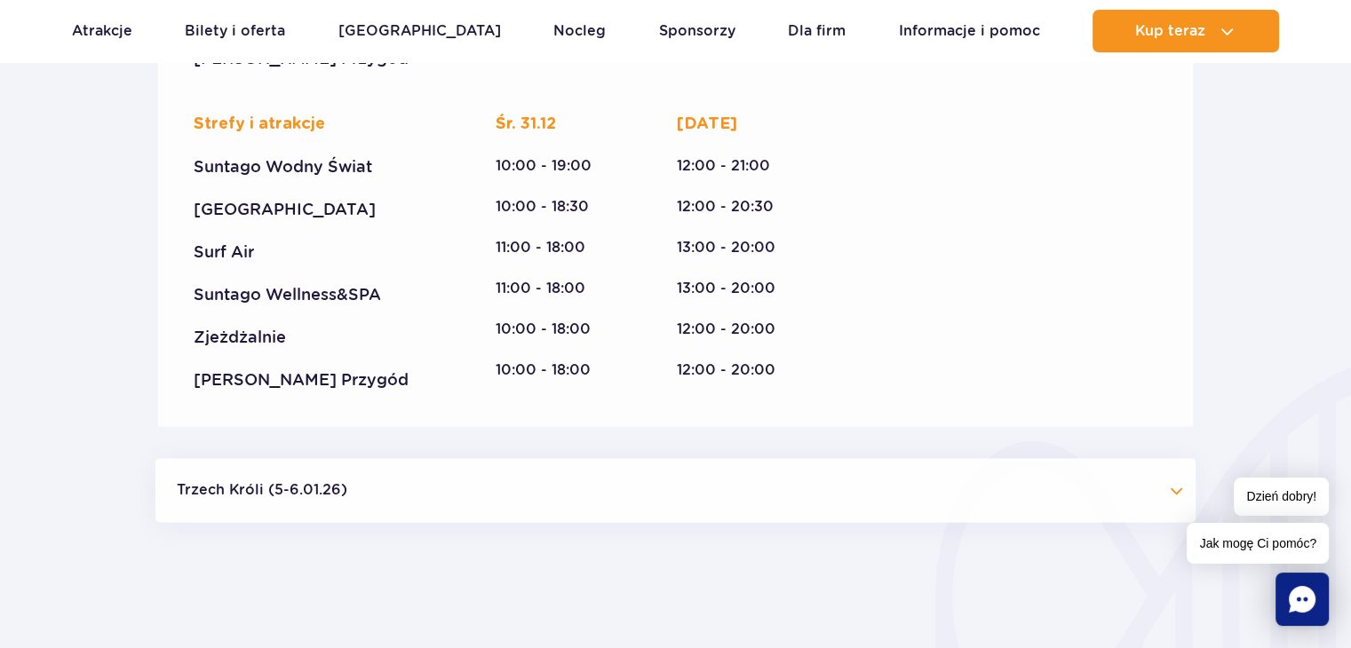
click at [898, 175] on div "Strefy i atrakcje Suntago Wodny Świat Crocodile Island Surf Air Suntago Wellnes…" at bounding box center [676, 252] width 964 height 277
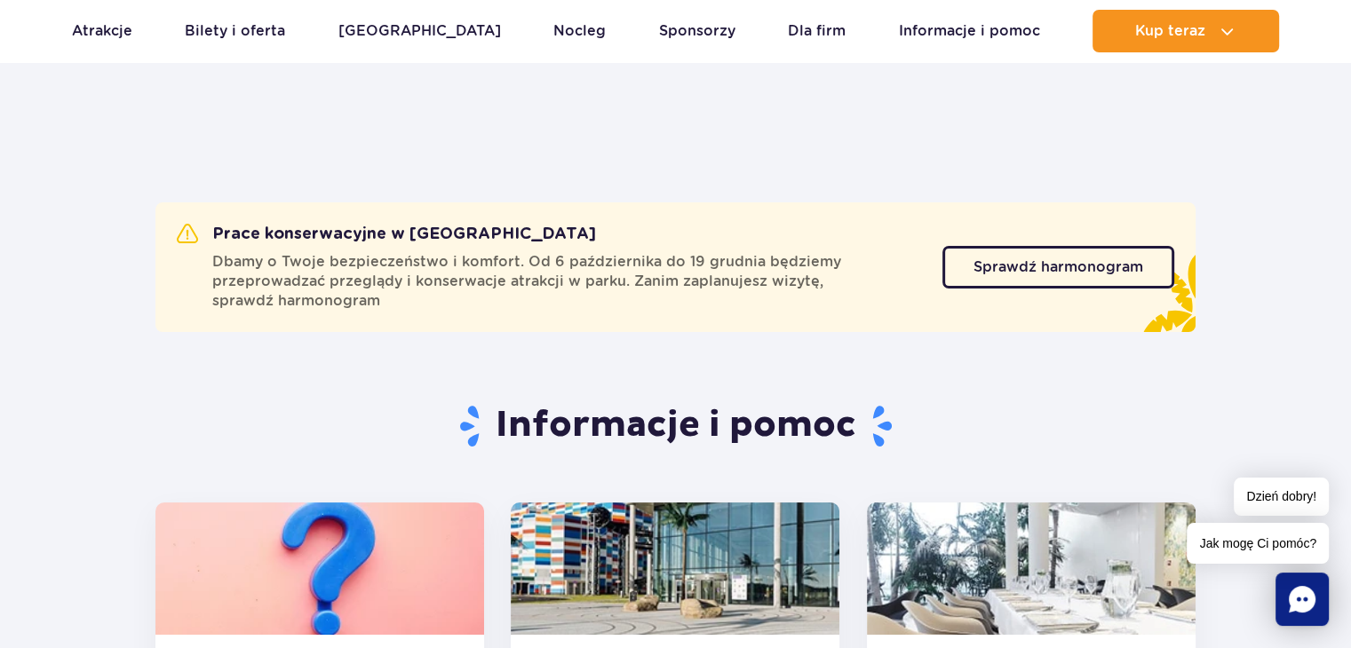
scroll to position [0, 0]
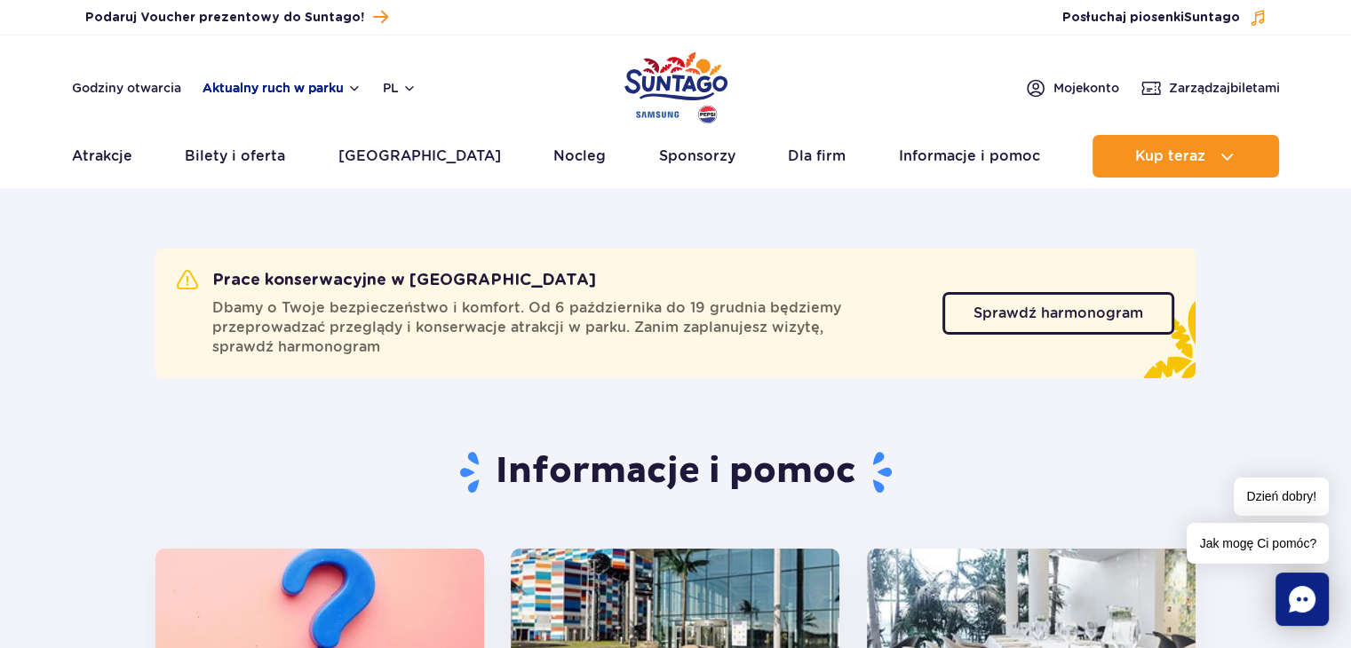
click at [311, 87] on button "Aktualny ruch w parku" at bounding box center [282, 88] width 159 height 14
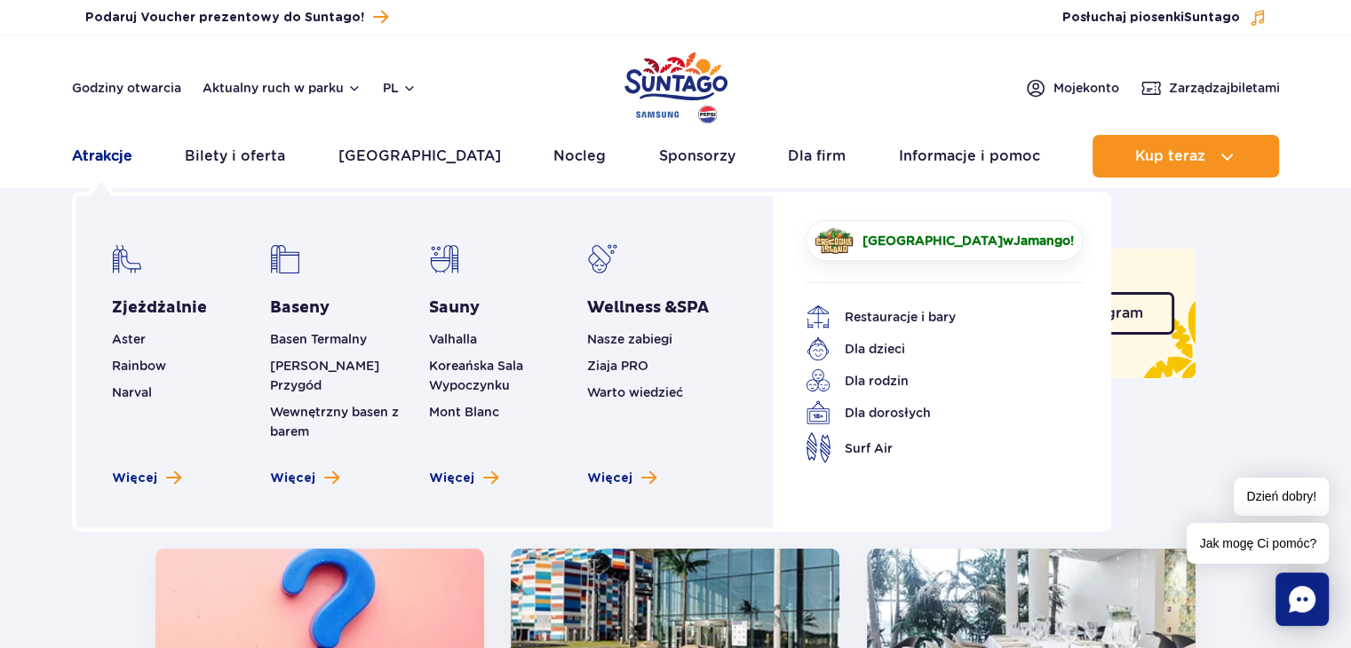
click at [108, 156] on link "Atrakcje" at bounding box center [102, 156] width 60 height 43
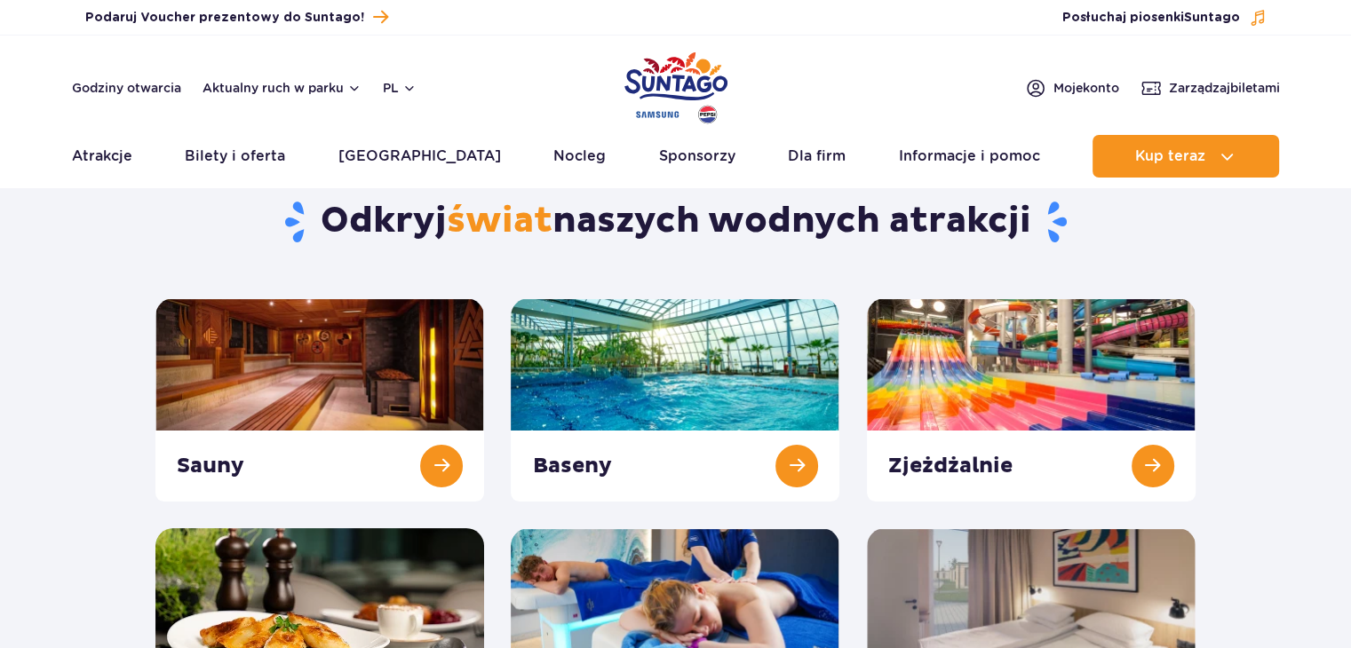
scroll to position [178, 0]
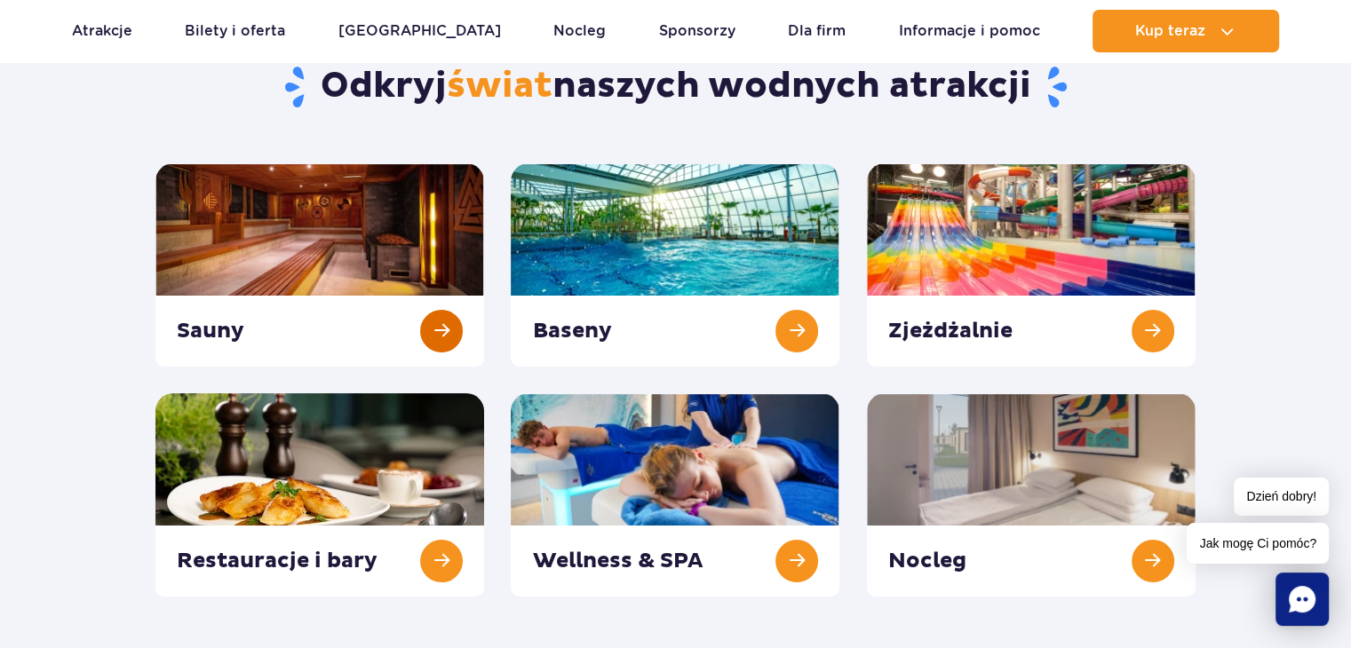
click at [425, 337] on link at bounding box center [319, 264] width 329 height 203
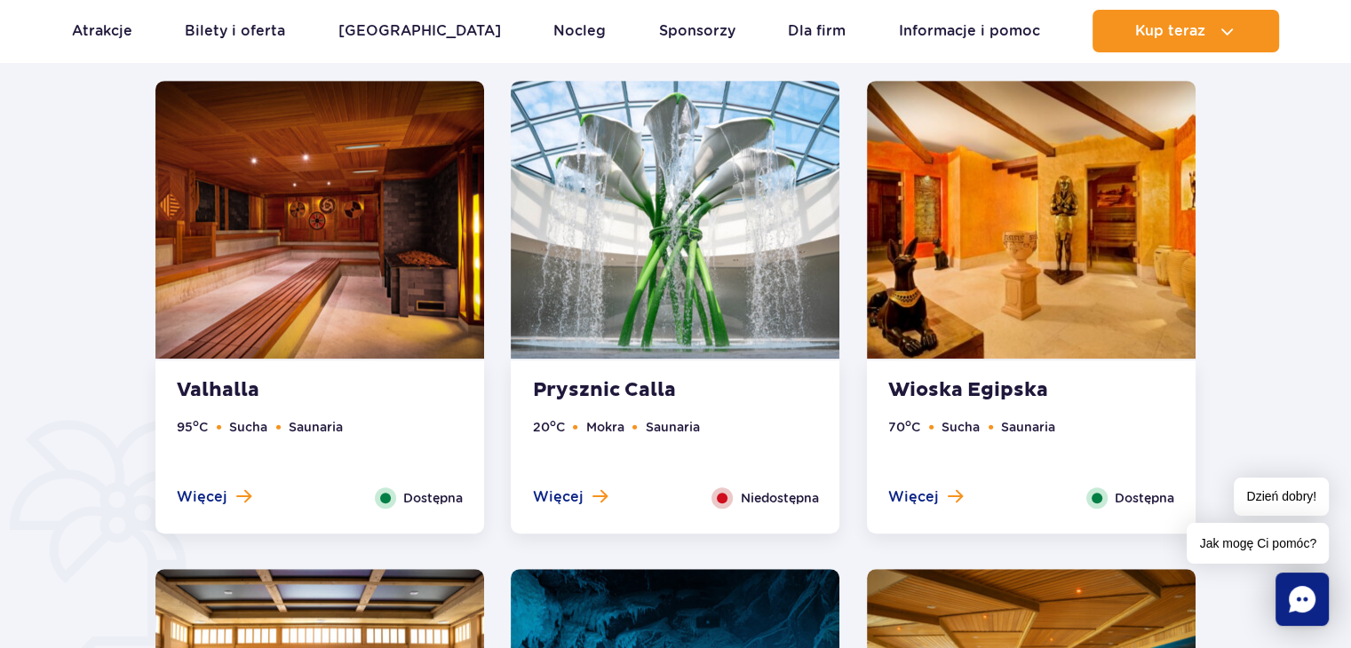
scroll to position [1020, 0]
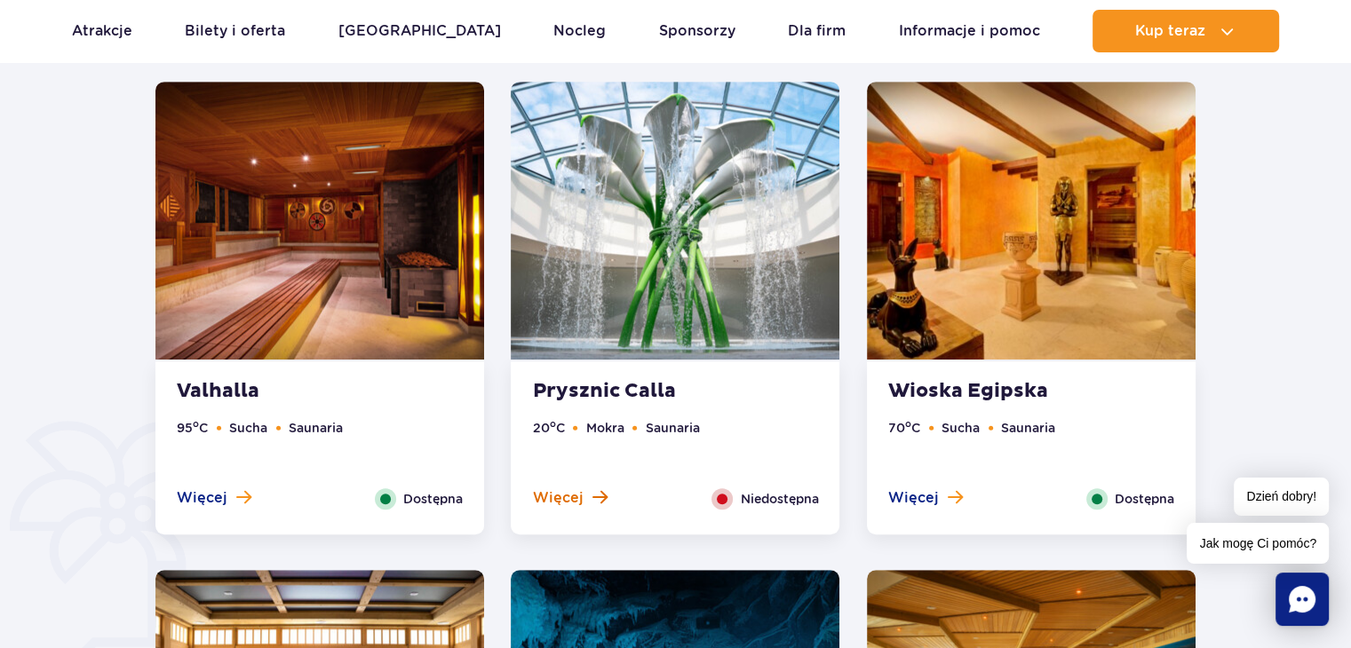
click at [576, 497] on span "Więcej" at bounding box center [557, 498] width 51 height 20
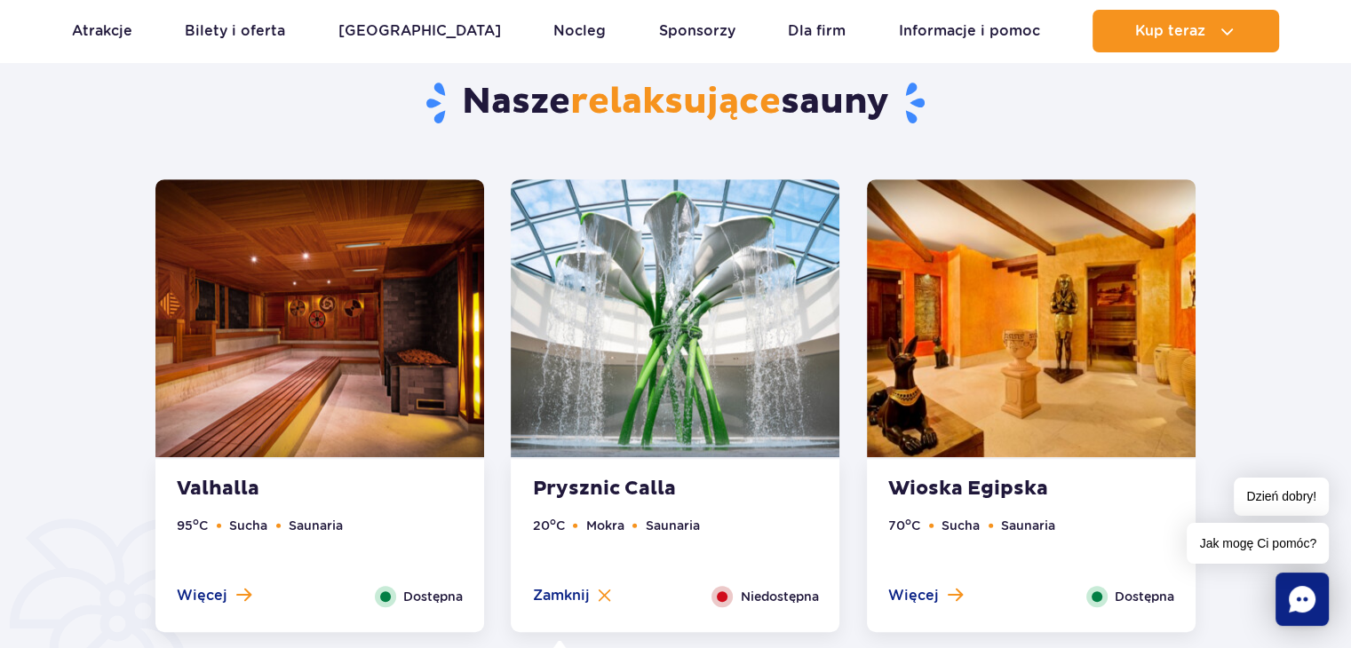
scroll to position [955, 0]
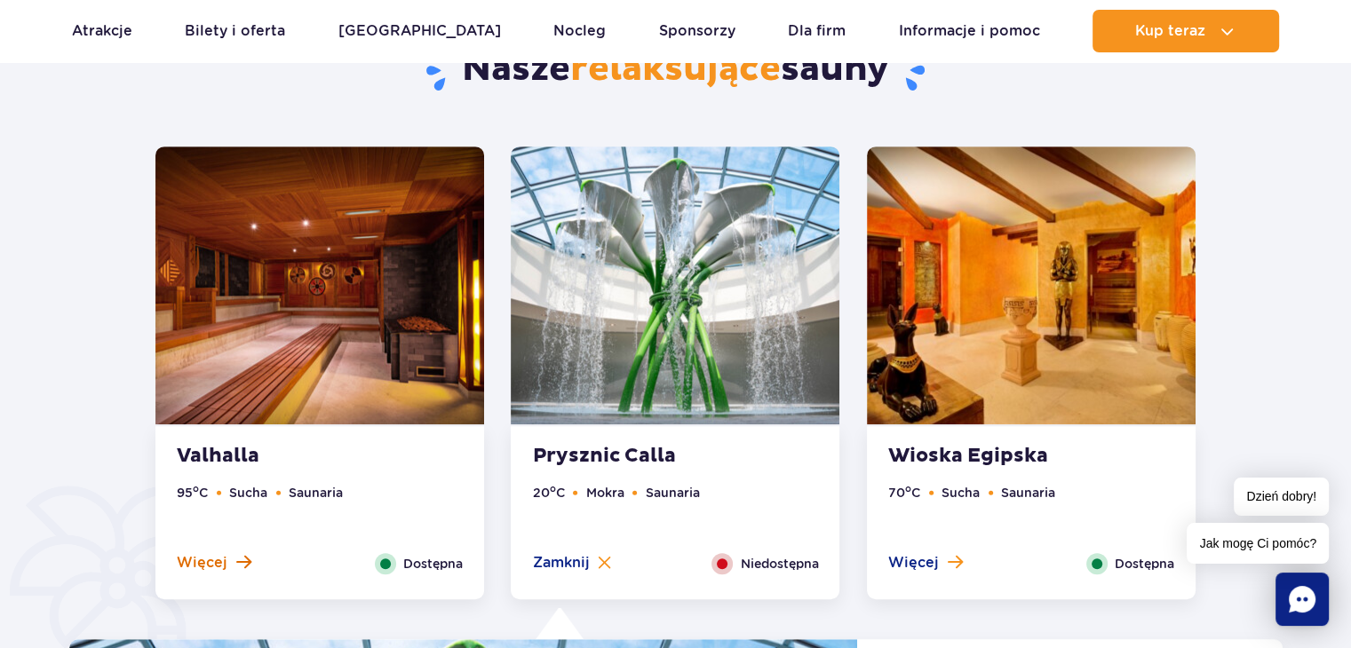
click at [233, 560] on button "Więcej" at bounding box center [214, 563] width 75 height 20
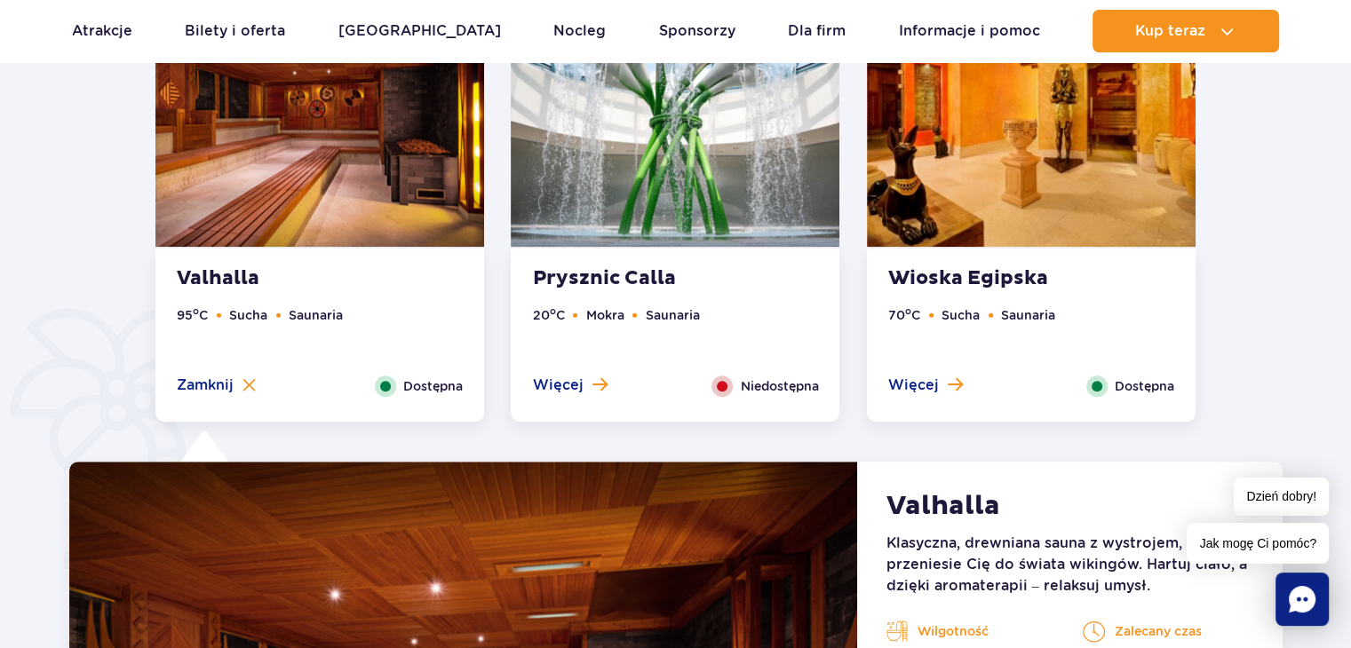
scroll to position [600, 0]
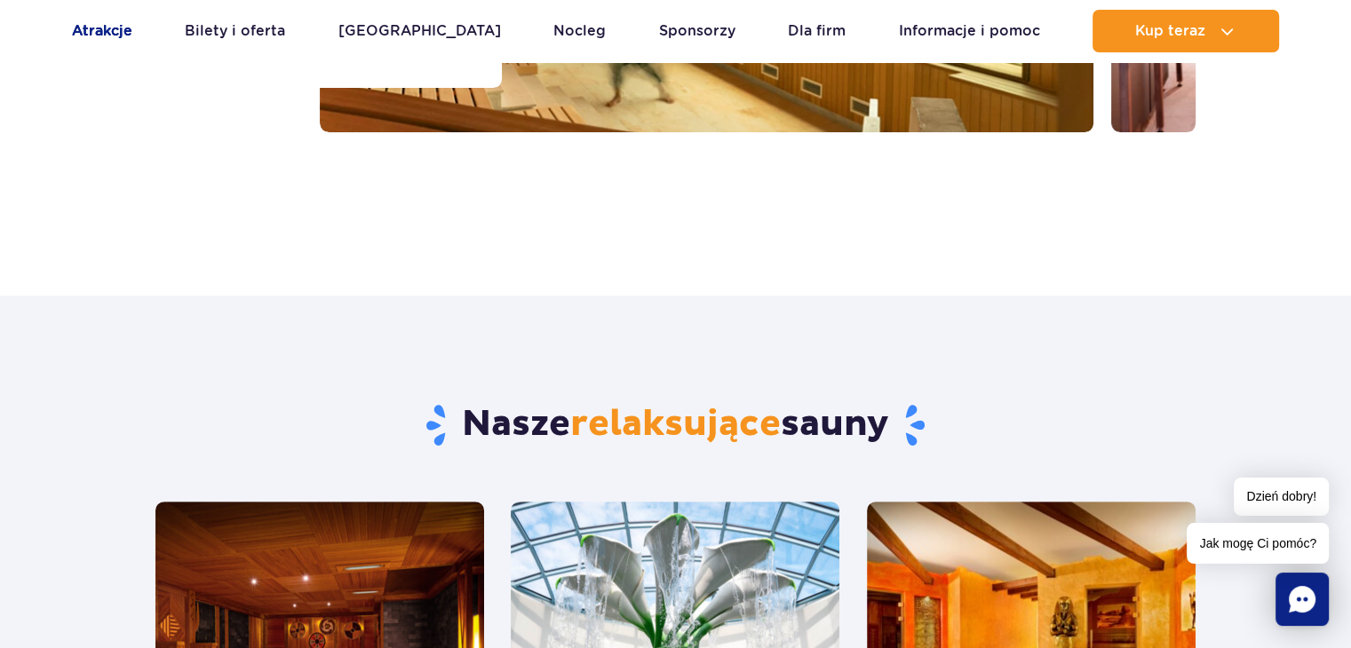
click at [127, 26] on link "Atrakcje" at bounding box center [102, 31] width 60 height 43
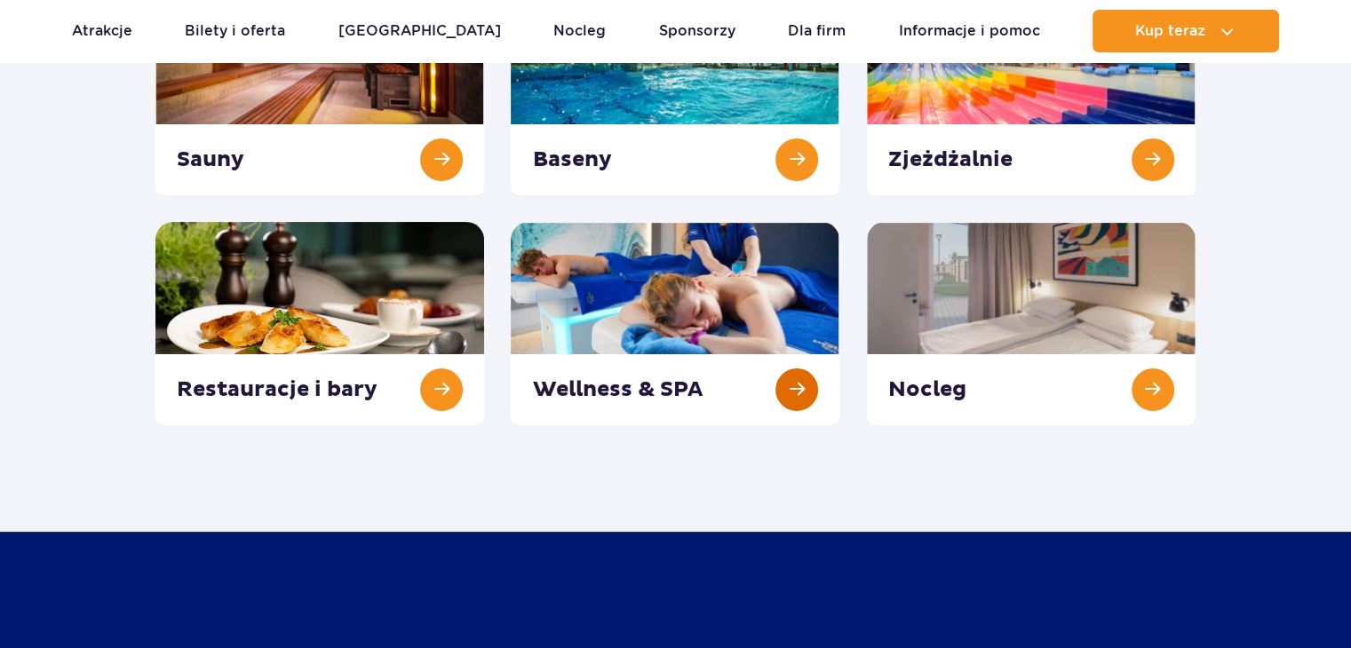
scroll to position [355, 0]
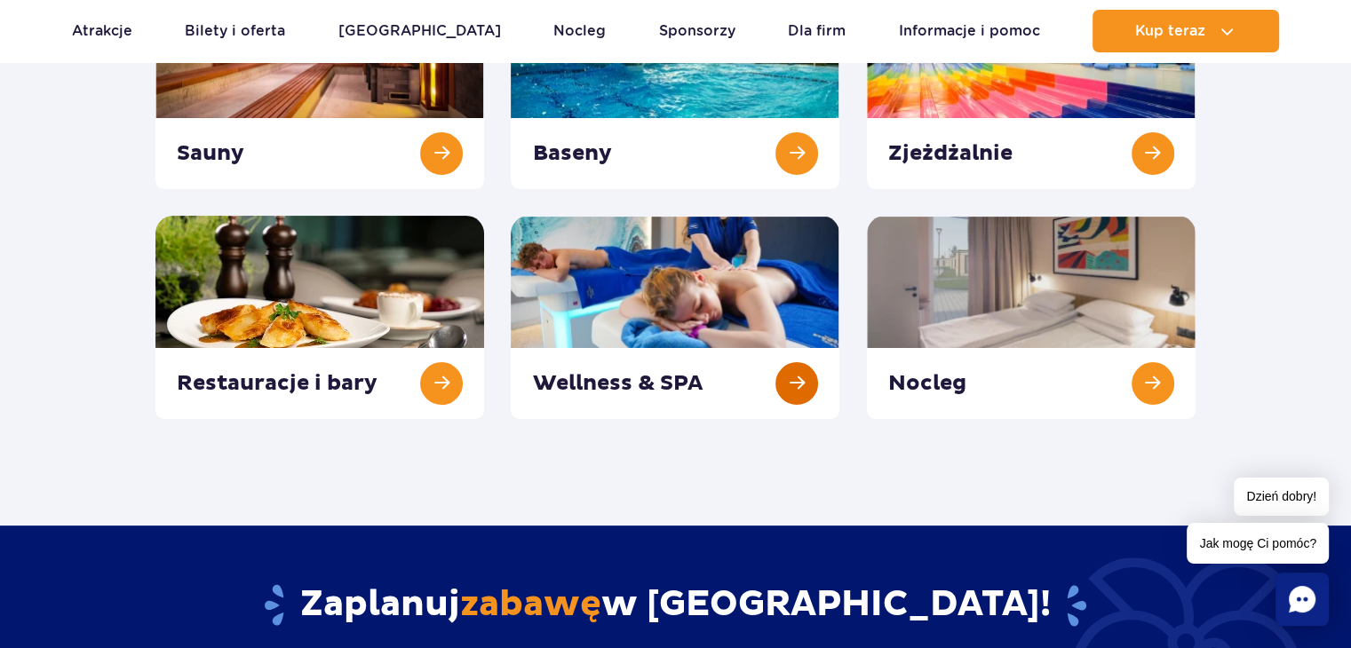
click at [817, 385] on link at bounding box center [675, 317] width 329 height 203
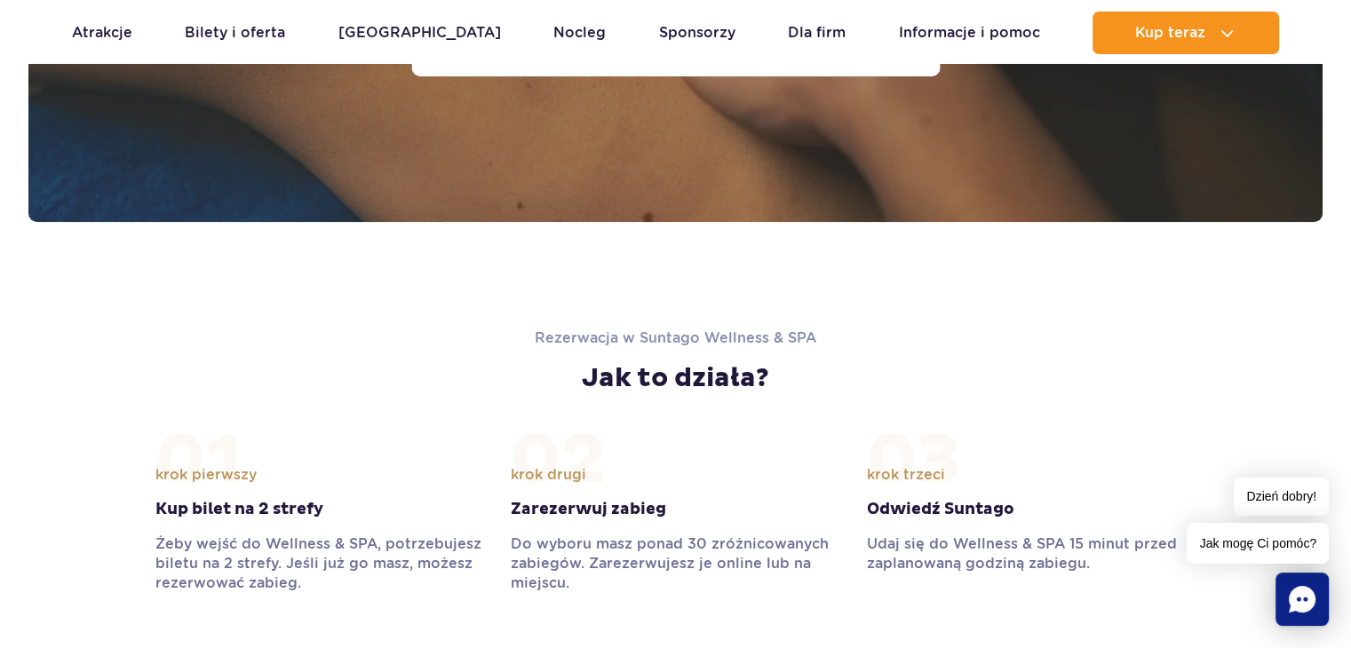
scroll to position [1599, 0]
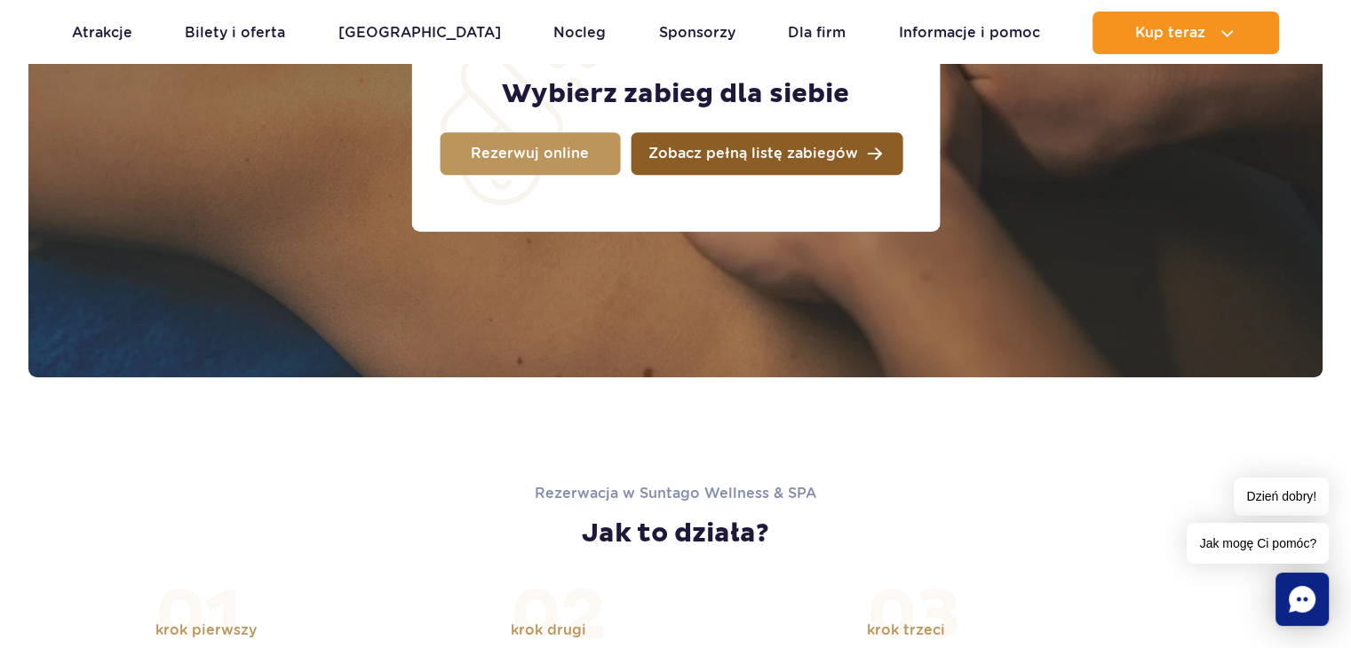
click at [797, 161] on span "Zobacz pełną listę zabiegów" at bounding box center [753, 154] width 210 height 14
